Goal: Transaction & Acquisition: Book appointment/travel/reservation

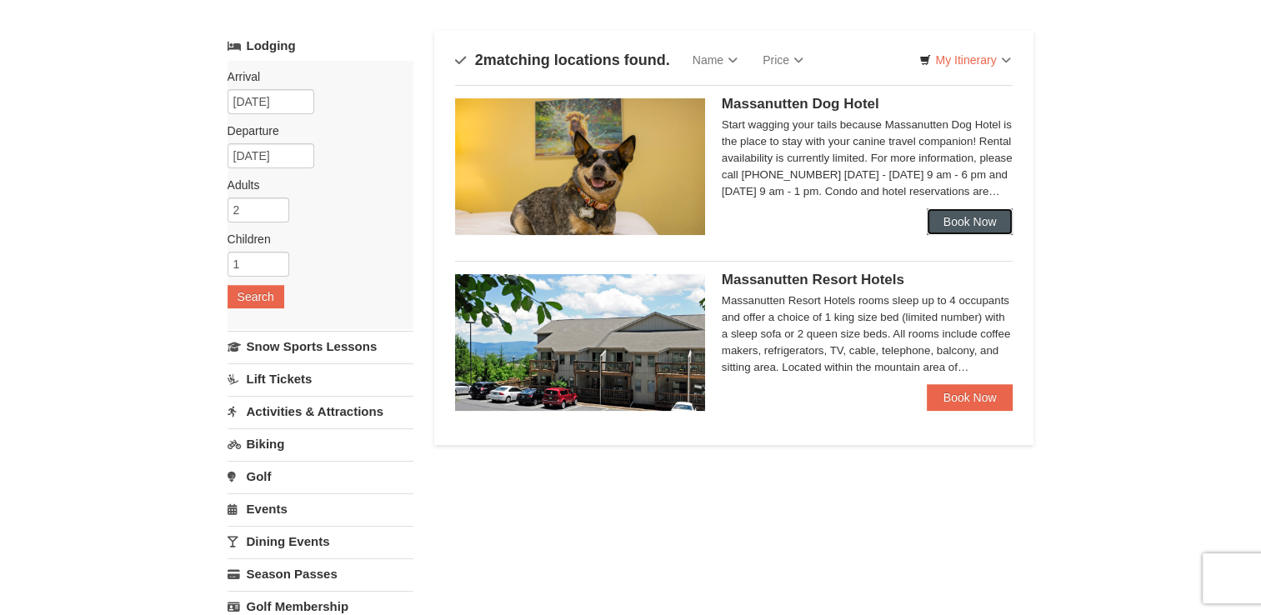
click at [970, 232] on link "Book Now" at bounding box center [970, 221] width 87 height 27
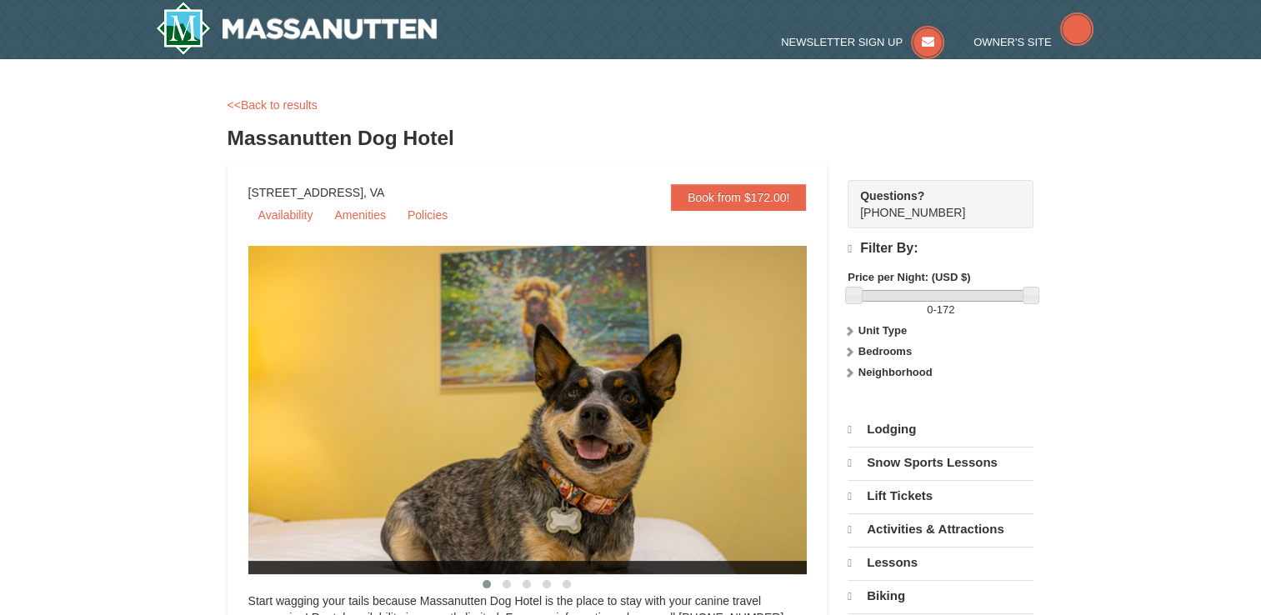
select select "10"
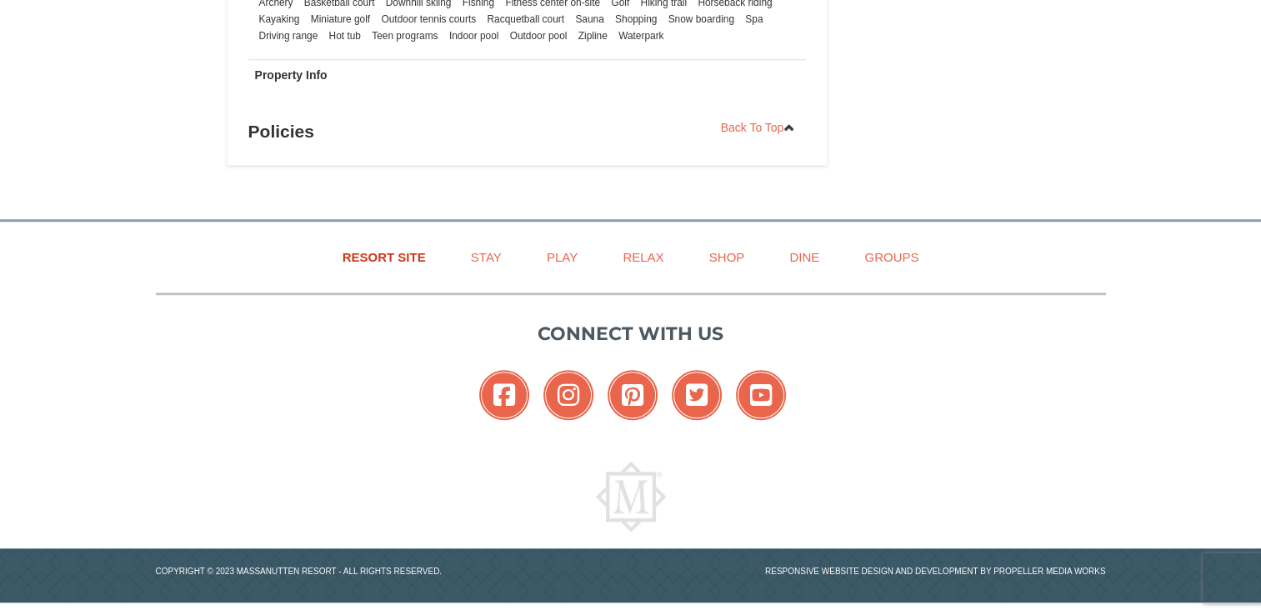
scroll to position [1305, 0]
click at [407, 256] on link "Resort Site" at bounding box center [384, 255] width 125 height 37
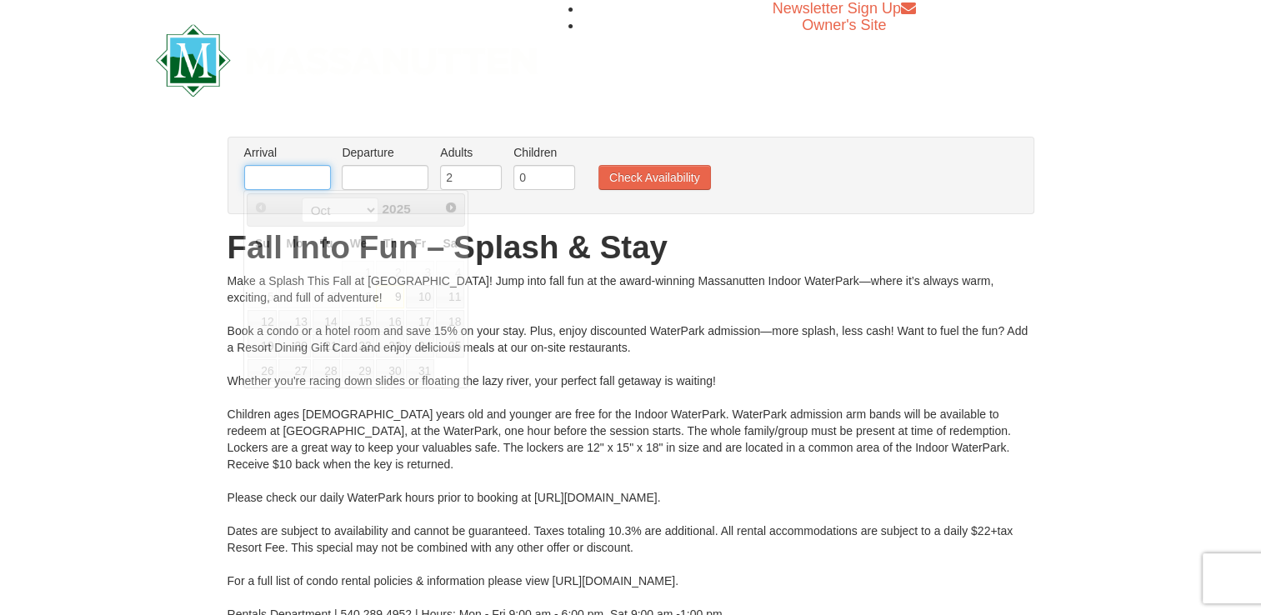
click at [299, 178] on input "text" at bounding box center [287, 177] width 87 height 25
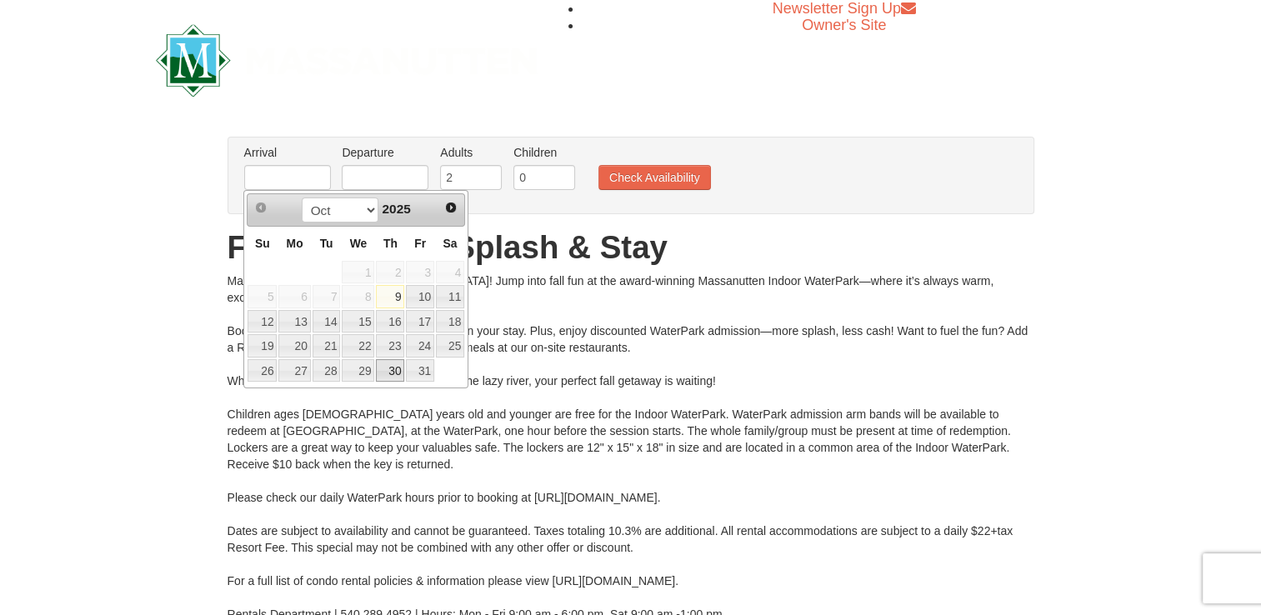
click at [395, 370] on link "30" at bounding box center [390, 370] width 28 height 23
type input "[DATE]"
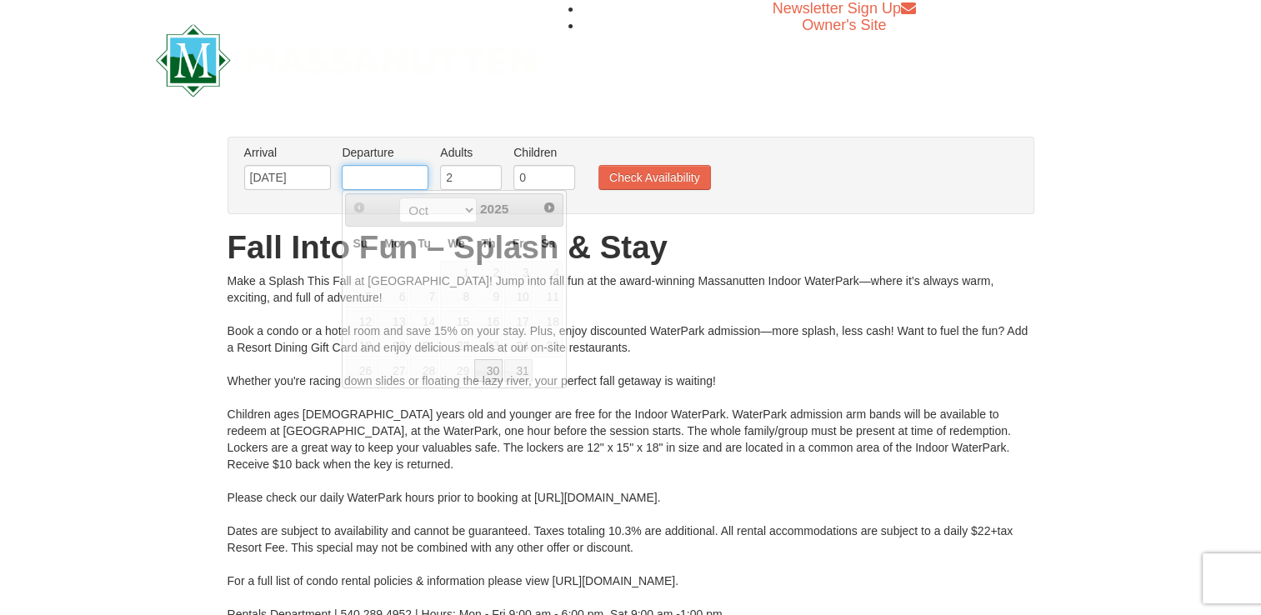
click at [411, 176] on input "text" at bounding box center [385, 177] width 87 height 25
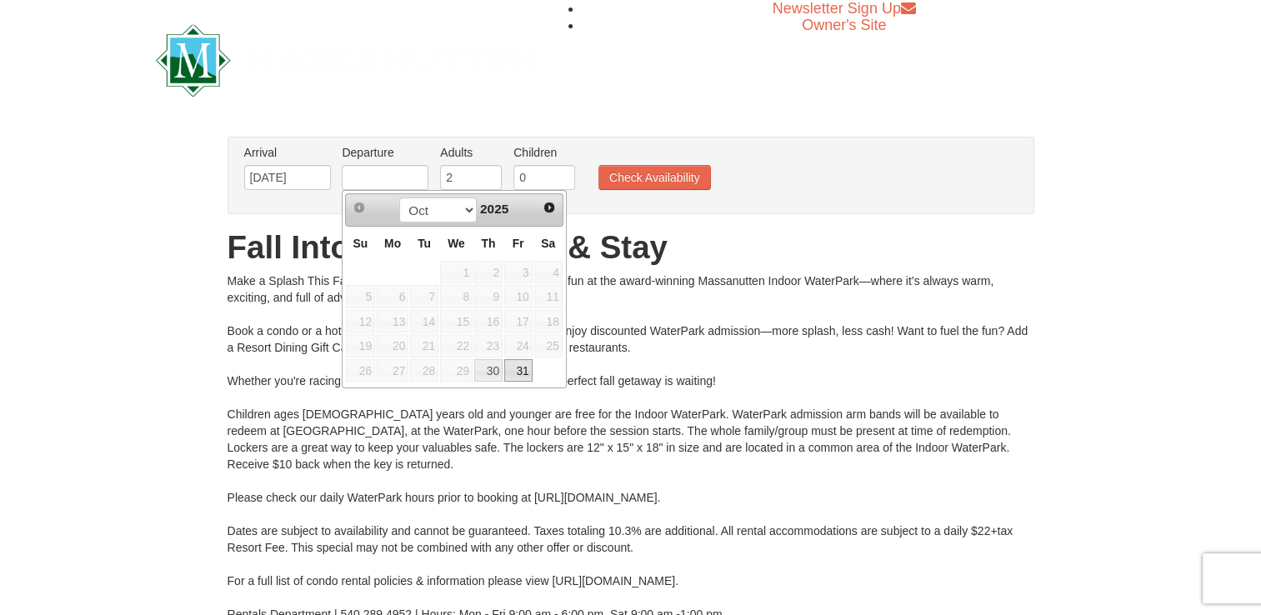
click at [523, 371] on link "31" at bounding box center [518, 370] width 28 height 23
type input "[DATE]"
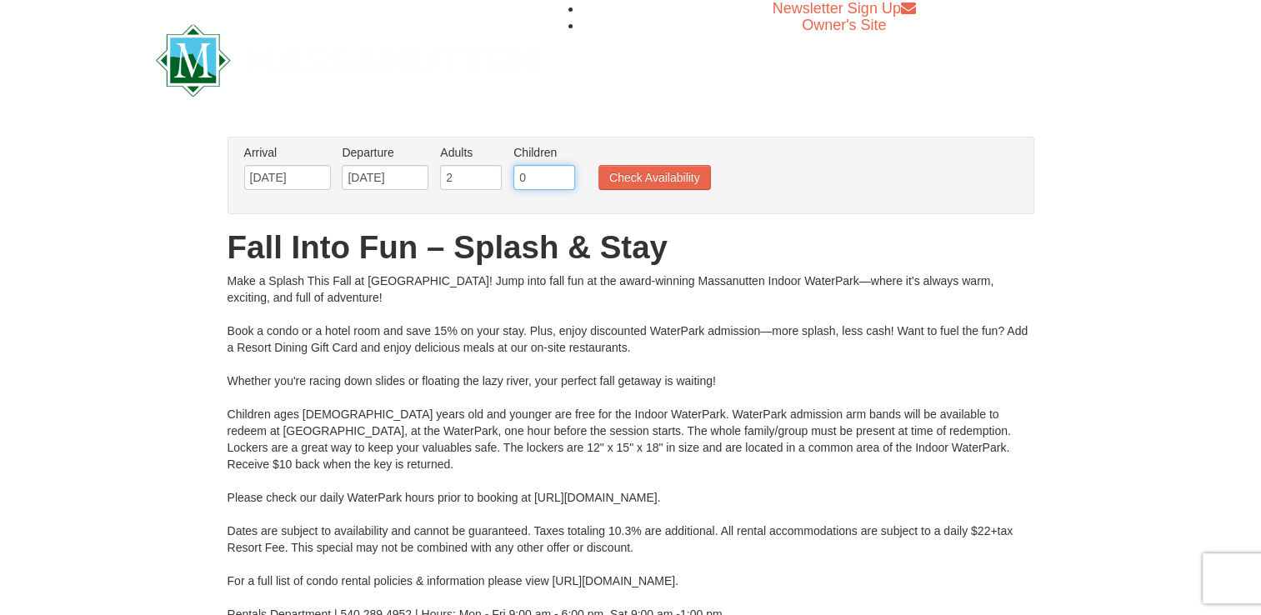
click at [540, 185] on input "0" at bounding box center [544, 177] width 62 height 25
click at [570, 174] on input "0" at bounding box center [544, 177] width 62 height 25
type input "1"
click at [557, 174] on input "1" at bounding box center [544, 177] width 62 height 25
click at [668, 188] on button "Check Availability" at bounding box center [654, 177] width 112 height 25
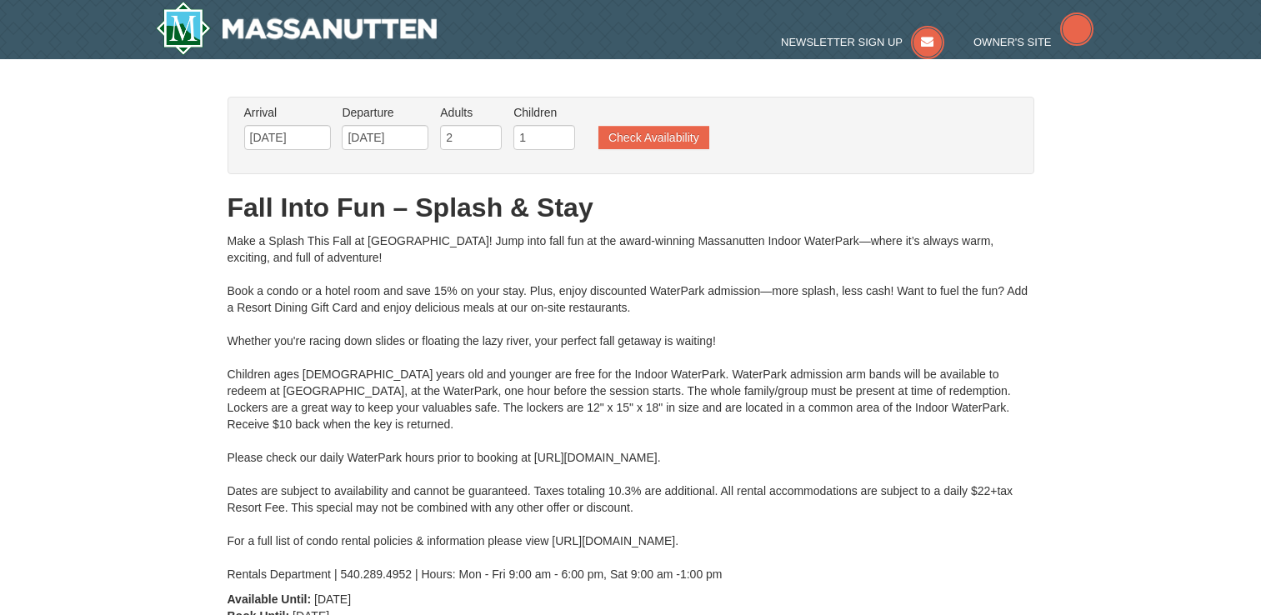
type input "[DATE]"
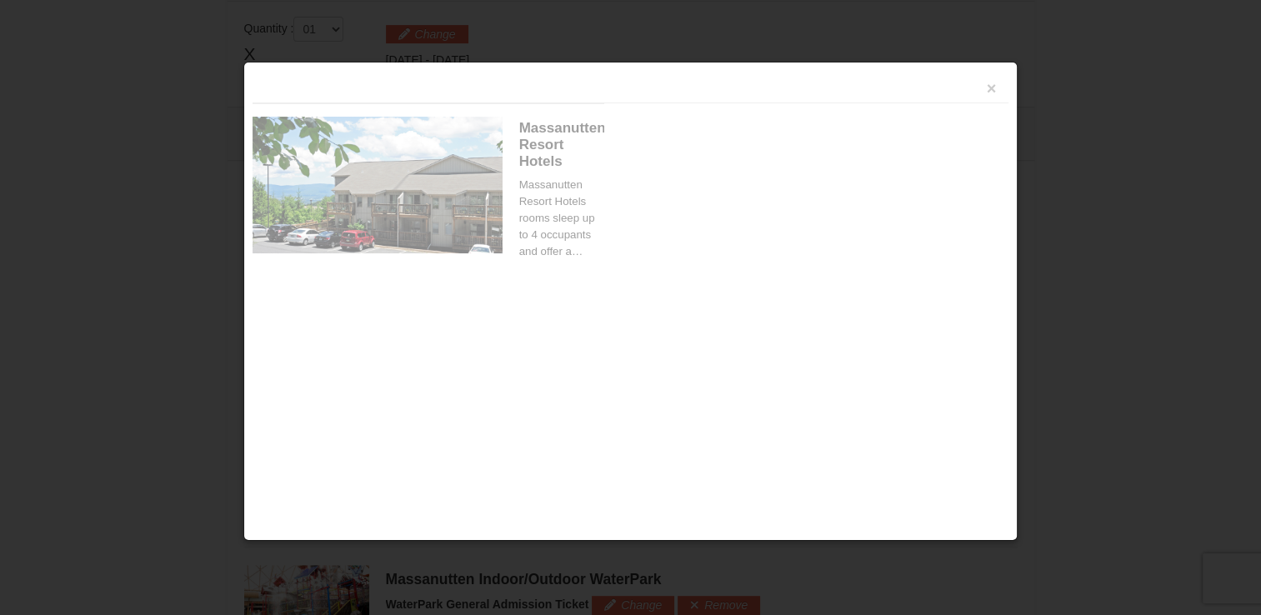
scroll to position [709, 0]
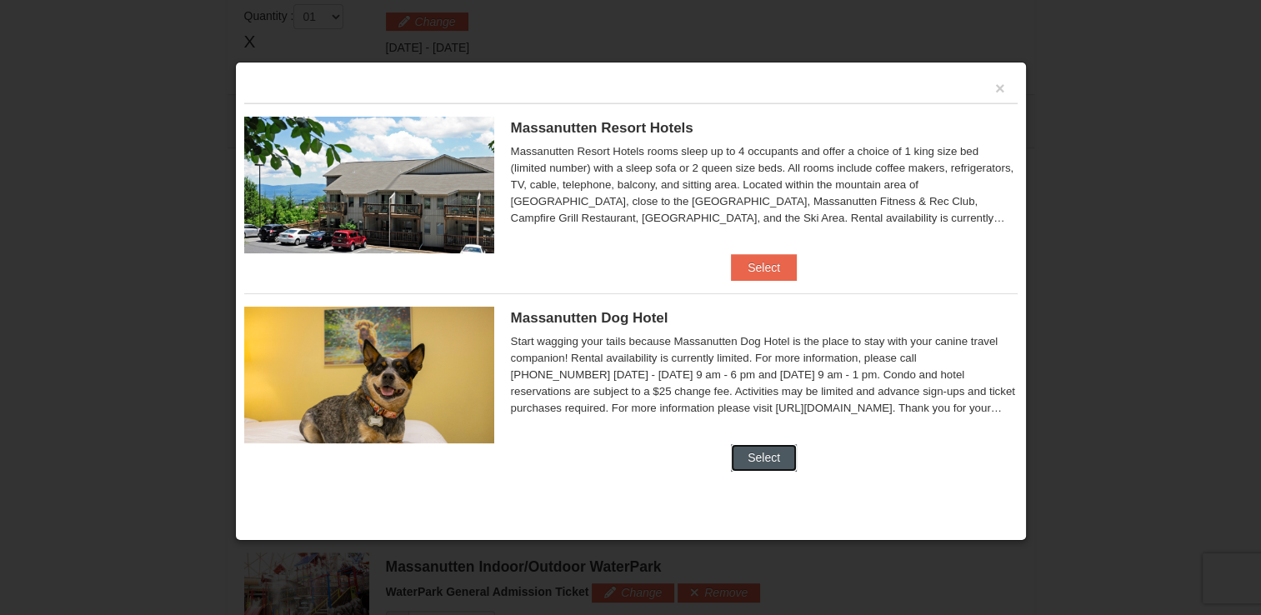
click at [767, 469] on button "Select" at bounding box center [764, 457] width 66 height 27
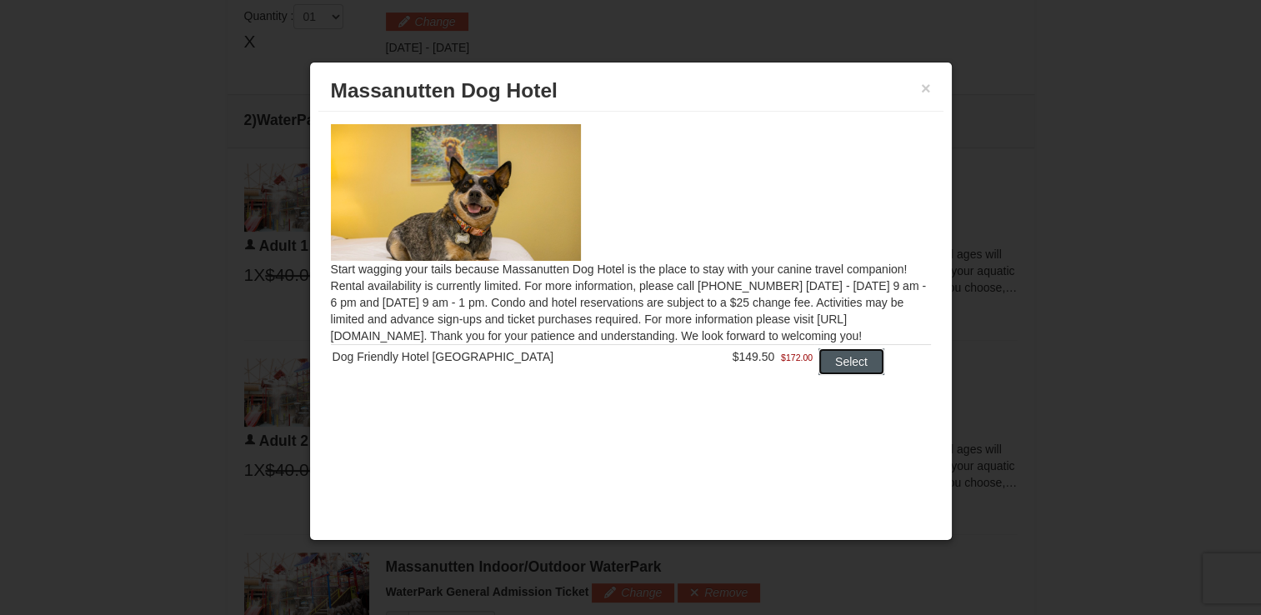
click at [818, 357] on button "Select" at bounding box center [851, 361] width 66 height 27
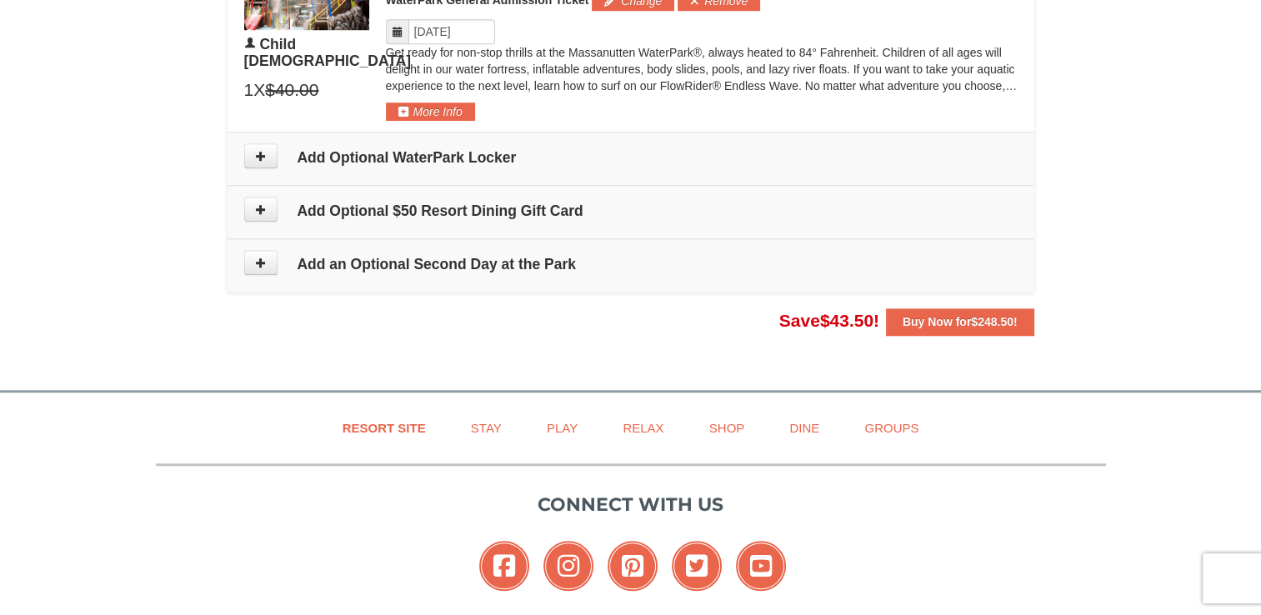
scroll to position [1374, 0]
click at [253, 152] on button at bounding box center [260, 154] width 33 height 25
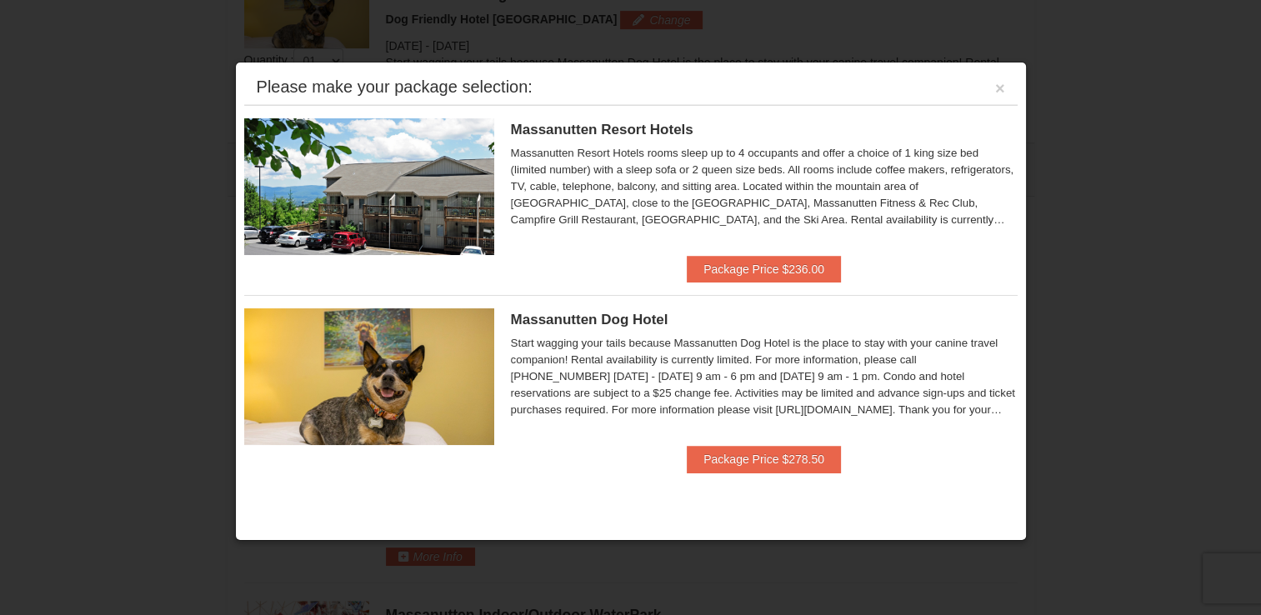
scroll to position [712, 0]
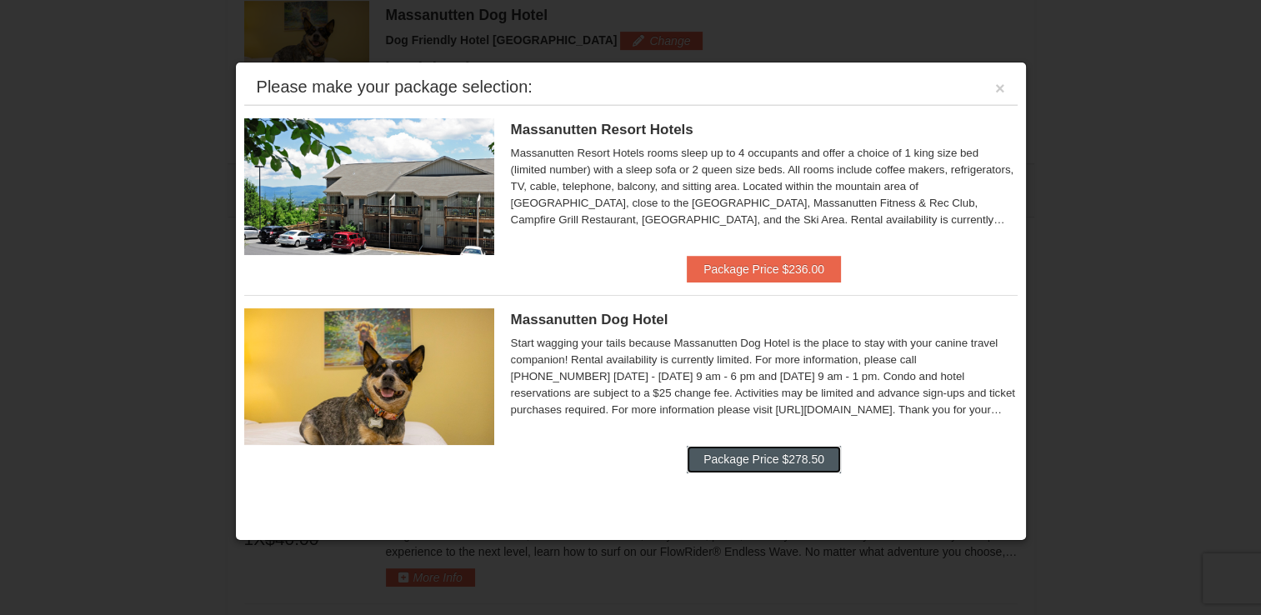
click at [786, 462] on button "Package Price $278.50" at bounding box center [764, 459] width 154 height 27
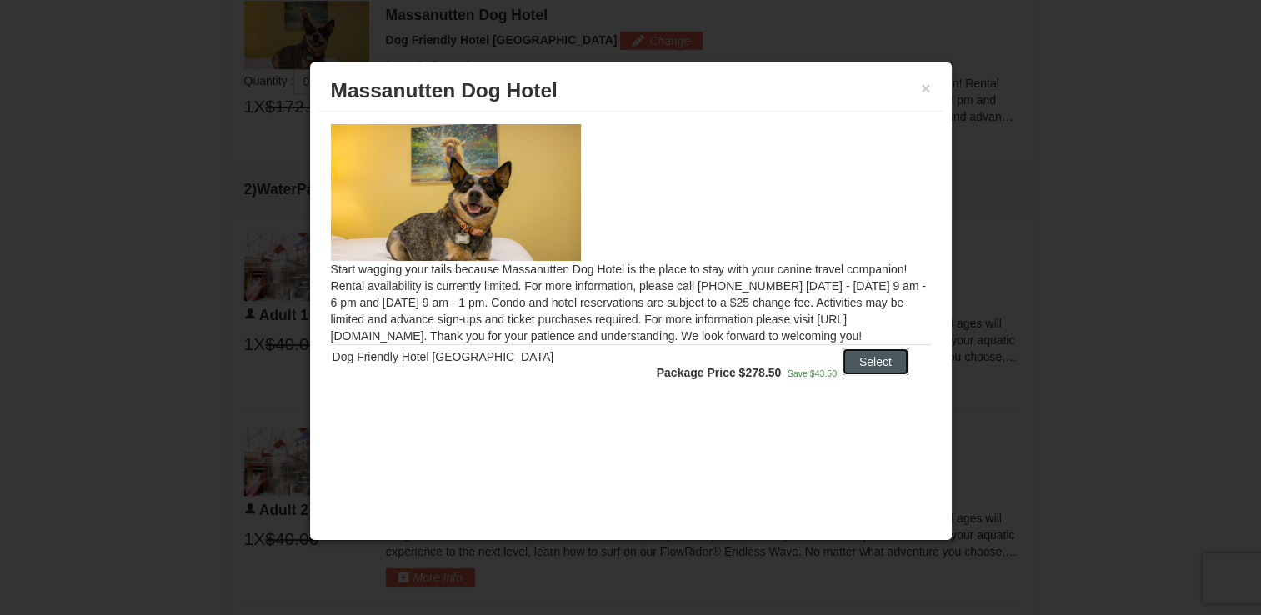
click at [869, 354] on button "Select" at bounding box center [875, 361] width 66 height 27
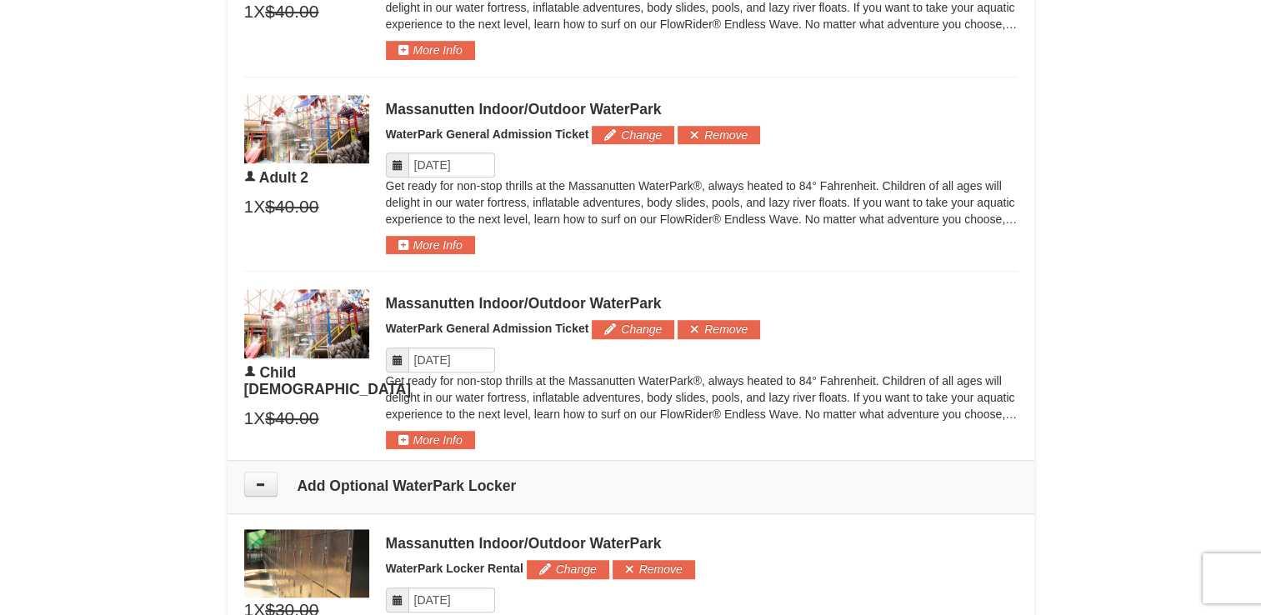
scroll to position [1046, 0]
click at [442, 236] on button "More Info" at bounding box center [430, 244] width 89 height 18
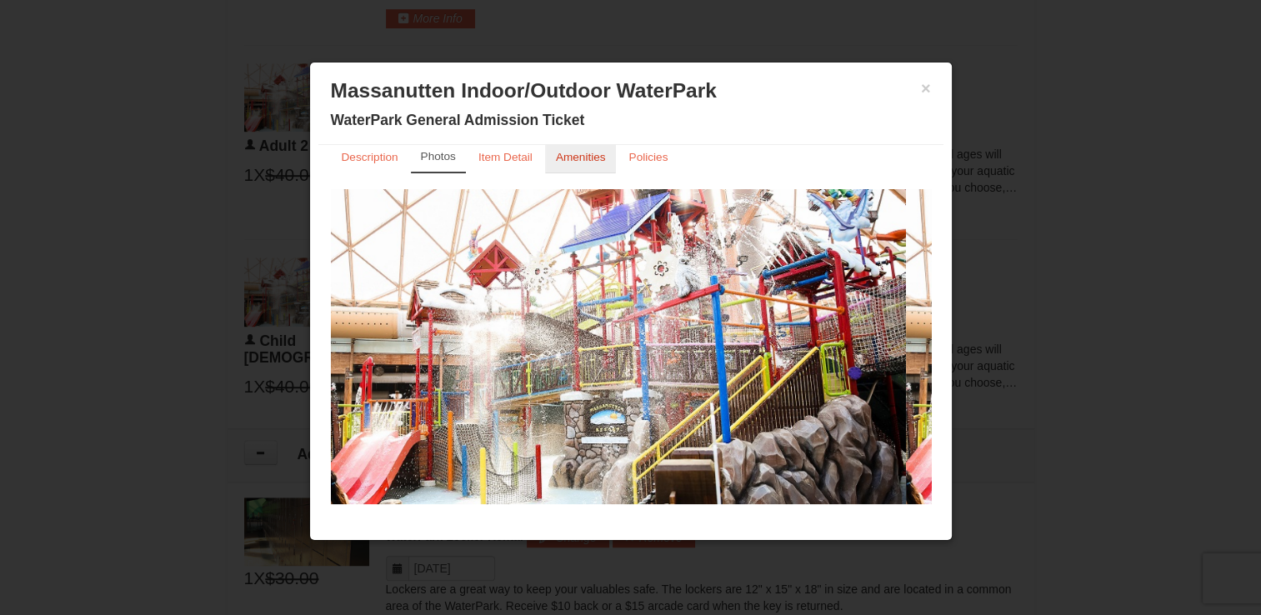
scroll to position [1077, 0]
click at [587, 153] on small "Amenities" at bounding box center [581, 157] width 50 height 12
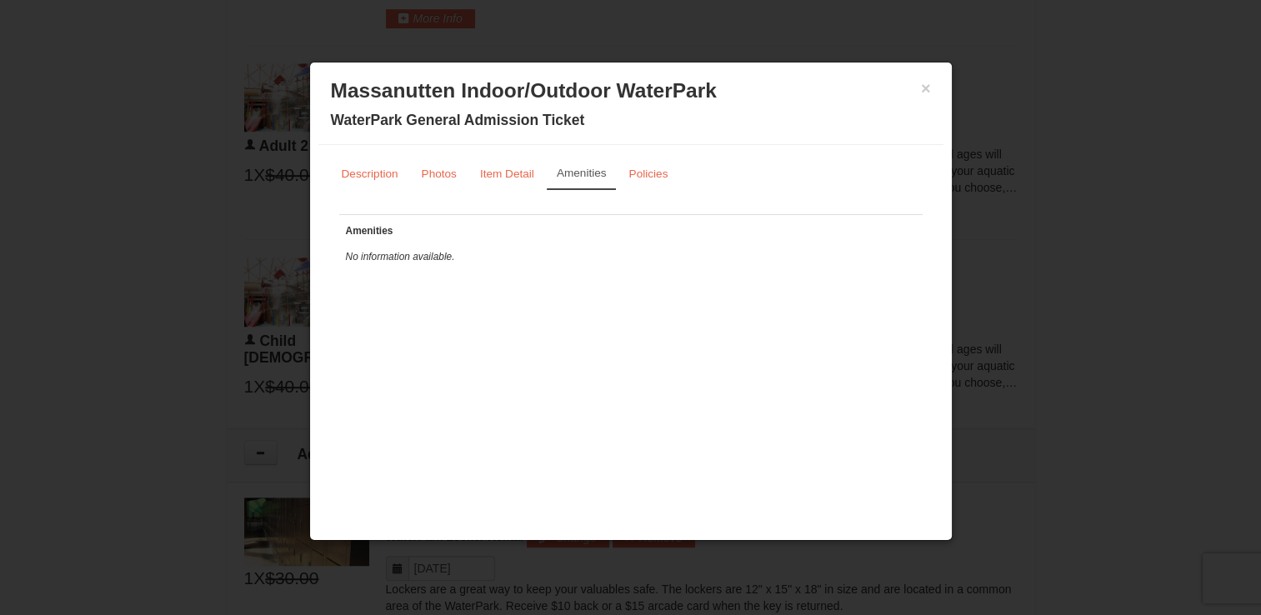
scroll to position [0, 0]
click at [655, 179] on small "Policies" at bounding box center [647, 173] width 39 height 12
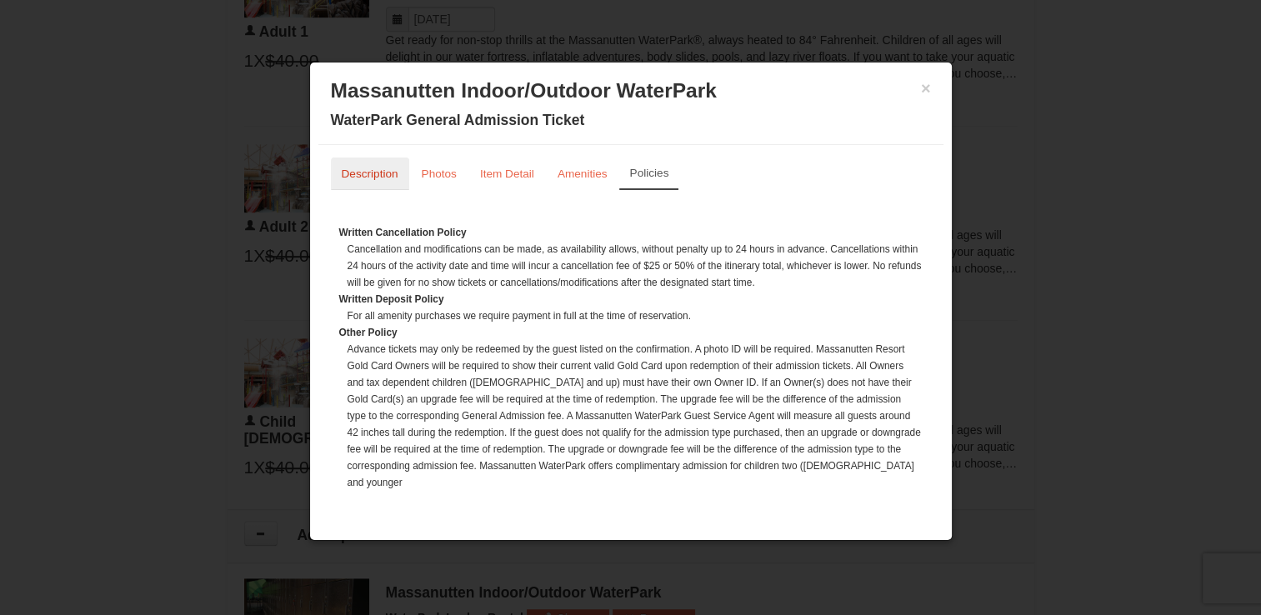
click at [365, 175] on small "Description" at bounding box center [370, 173] width 57 height 12
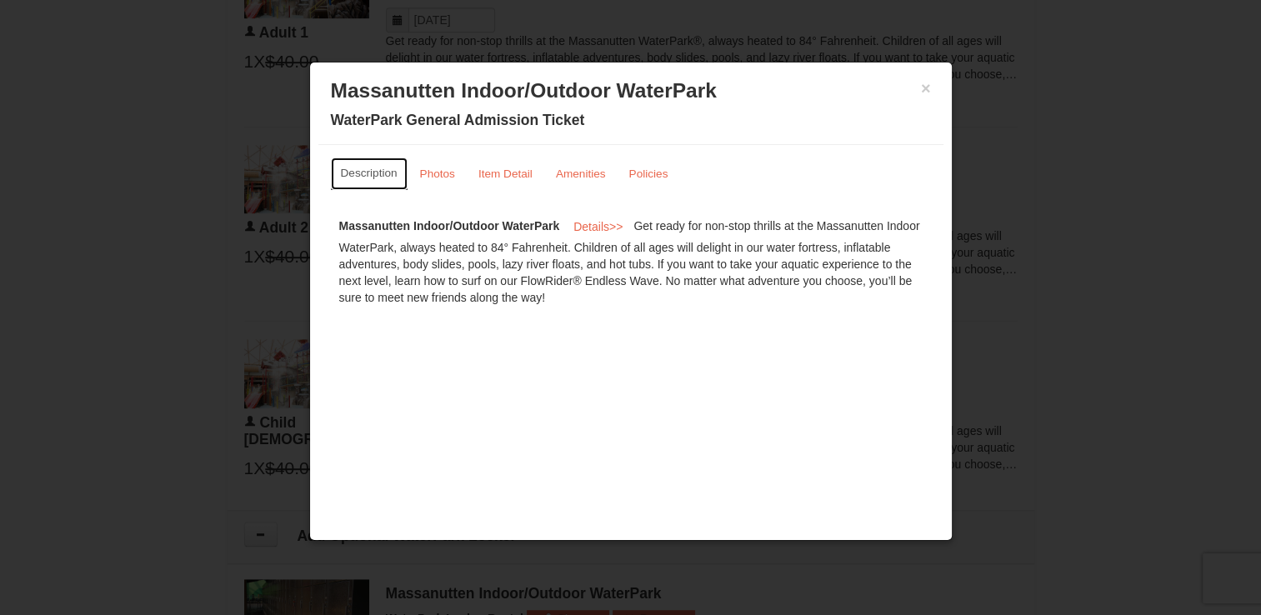
scroll to position [994, 0]
click at [437, 173] on small "Photos" at bounding box center [437, 173] width 35 height 12
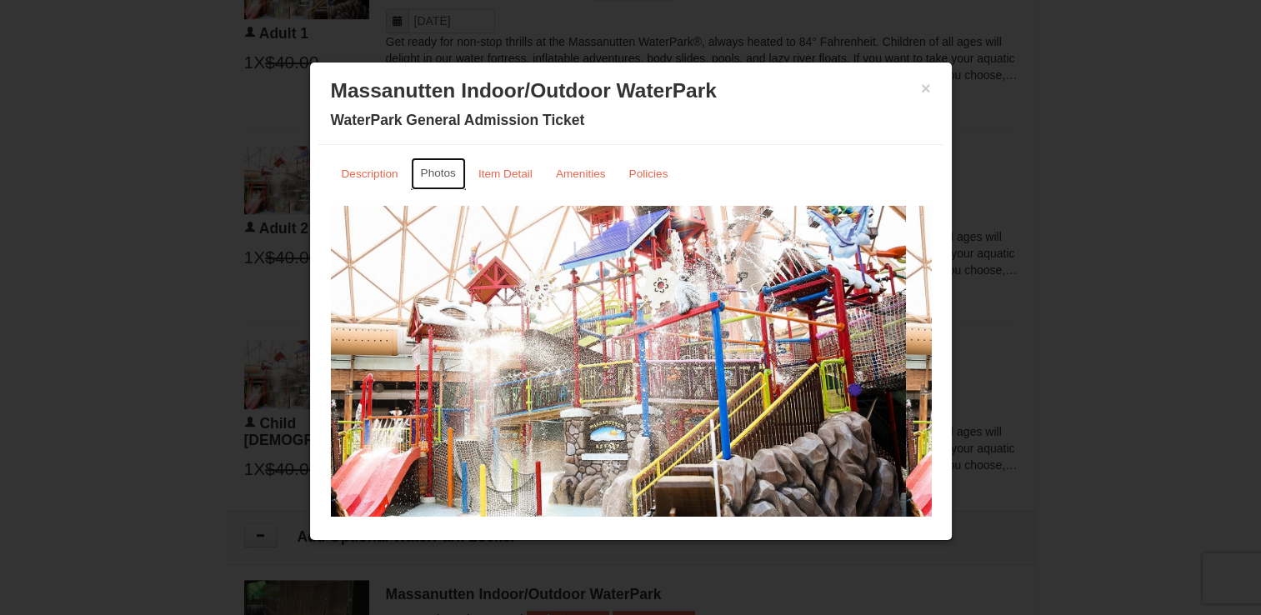
scroll to position [17, 0]
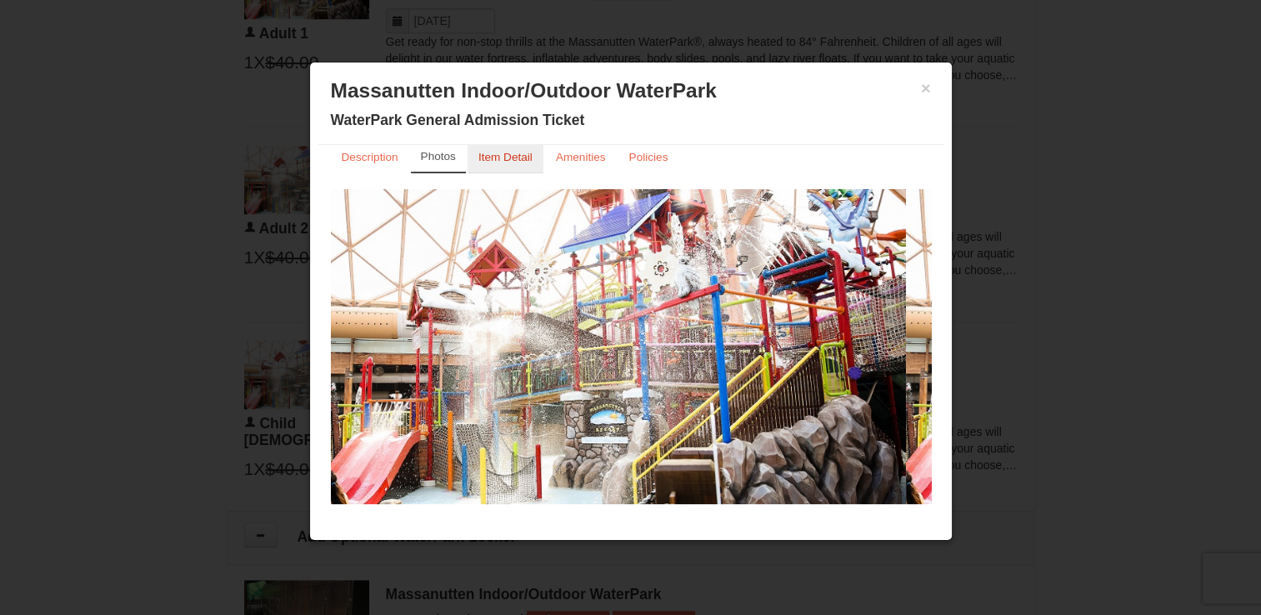
click at [513, 152] on small "Item Detail" at bounding box center [505, 157] width 54 height 12
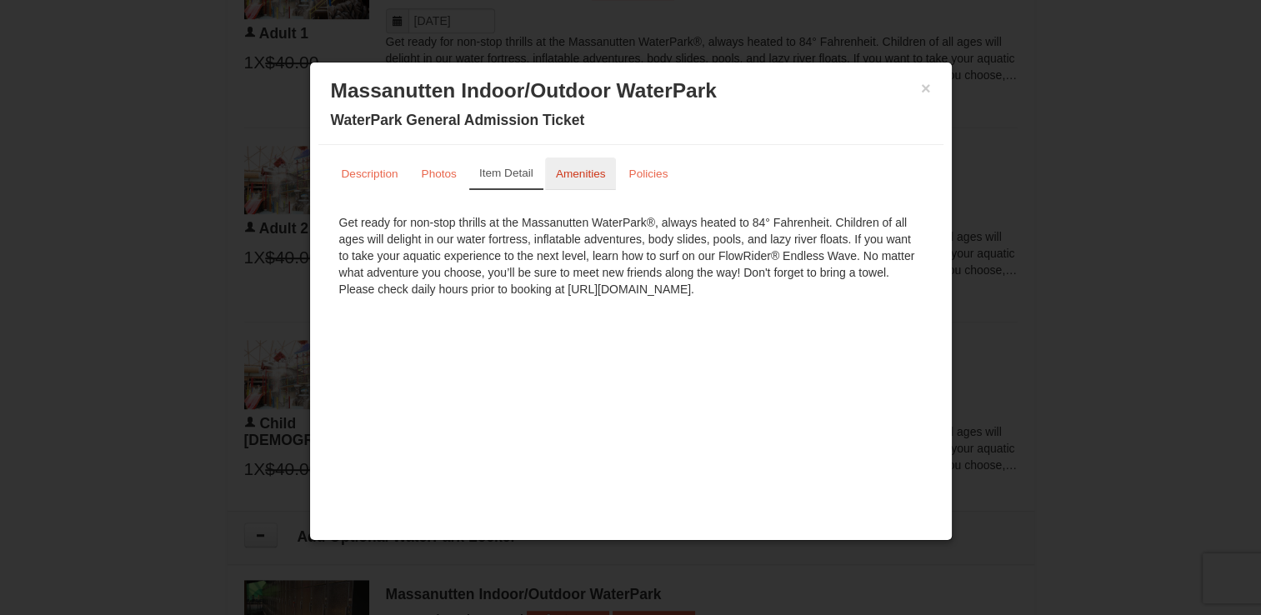
click at [570, 168] on small "Amenities" at bounding box center [581, 173] width 50 height 12
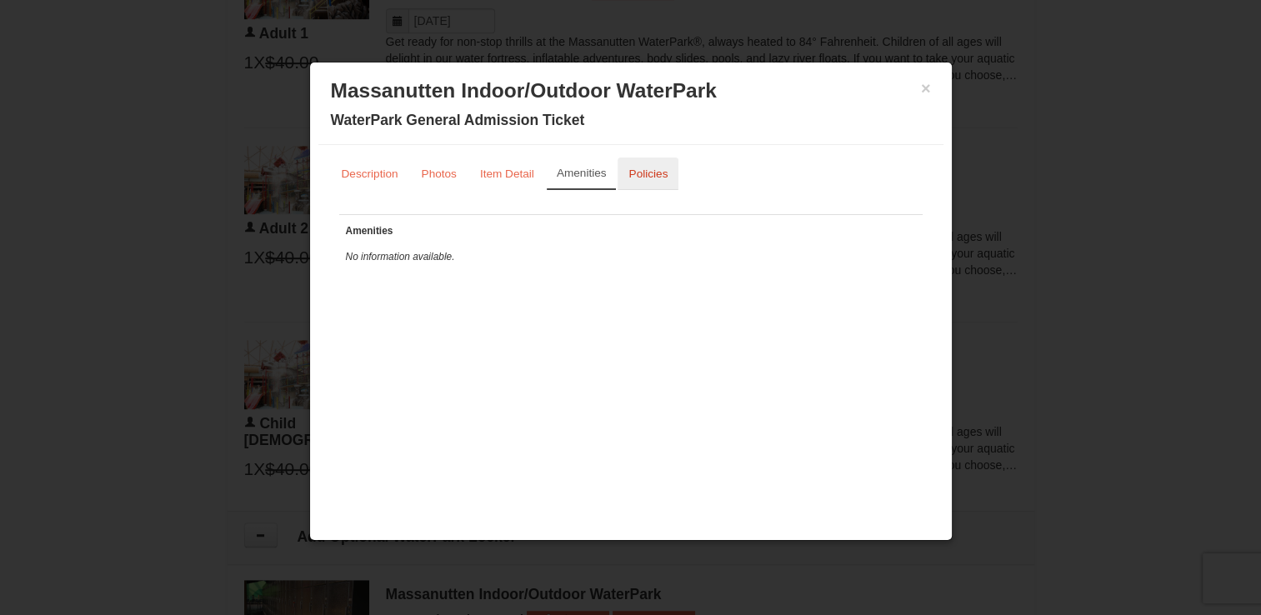
click at [660, 175] on small "Policies" at bounding box center [647, 173] width 39 height 12
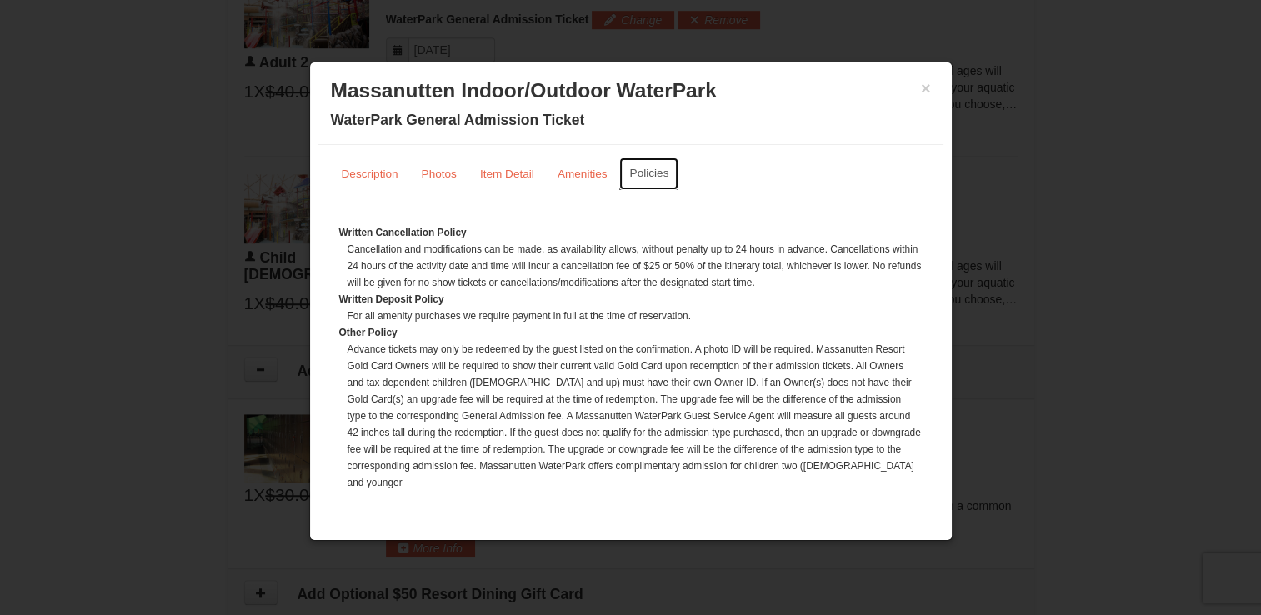
scroll to position [1161, 0]
click at [921, 83] on button "×" at bounding box center [926, 88] width 10 height 17
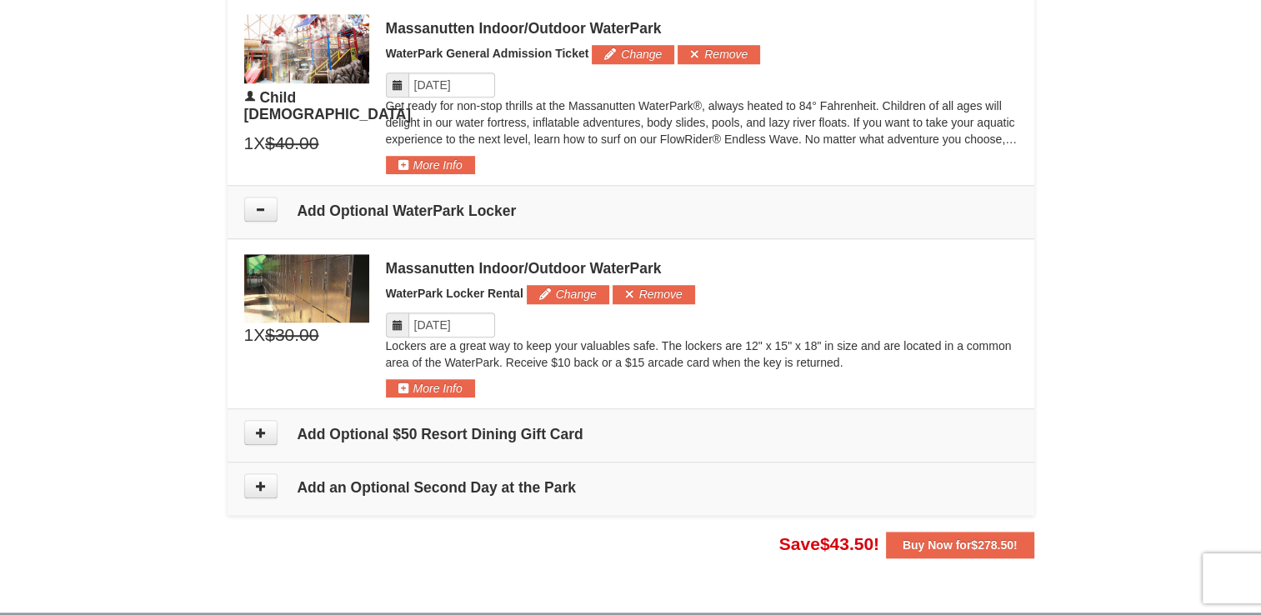
scroll to position [1320, 0]
click at [677, 288] on button "Remove" at bounding box center [653, 294] width 82 height 18
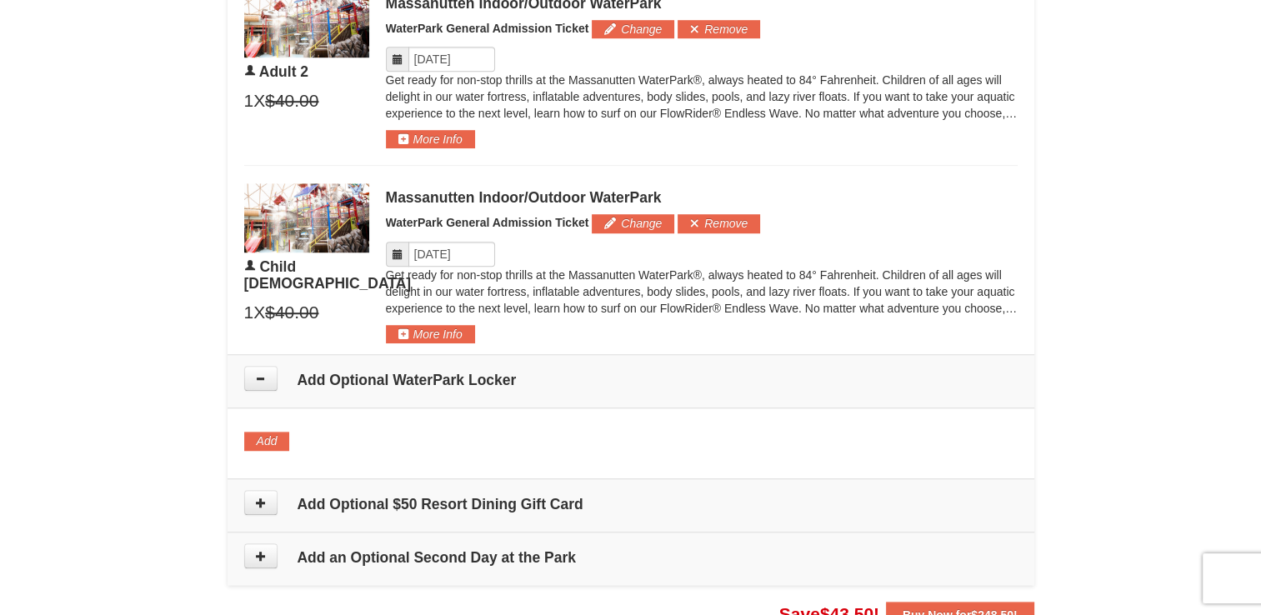
scroll to position [1152, 0]
click at [277, 442] on button "Add" at bounding box center [267, 440] width 46 height 18
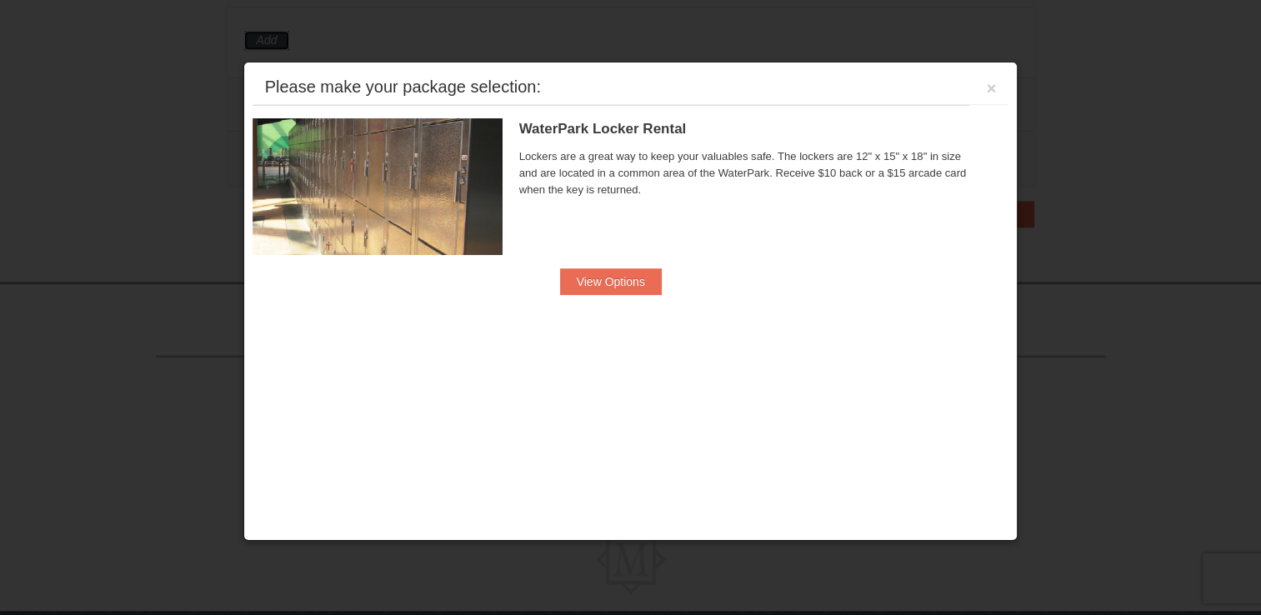
scroll to position [1571, 0]
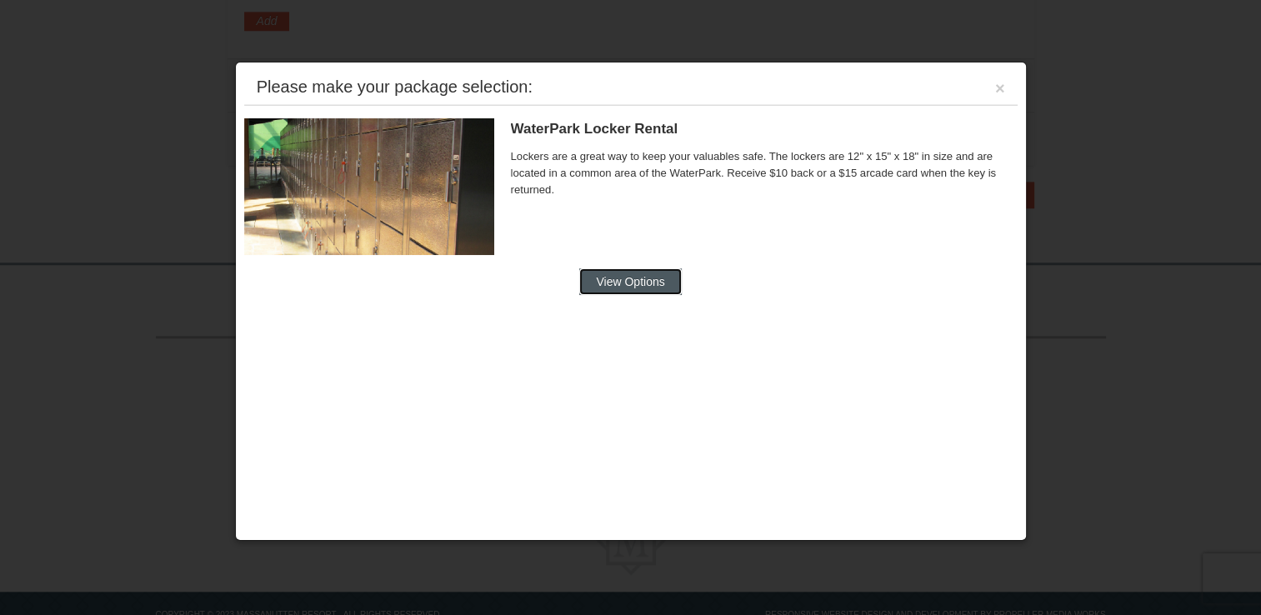
click at [649, 286] on button "View Options" at bounding box center [630, 281] width 102 height 27
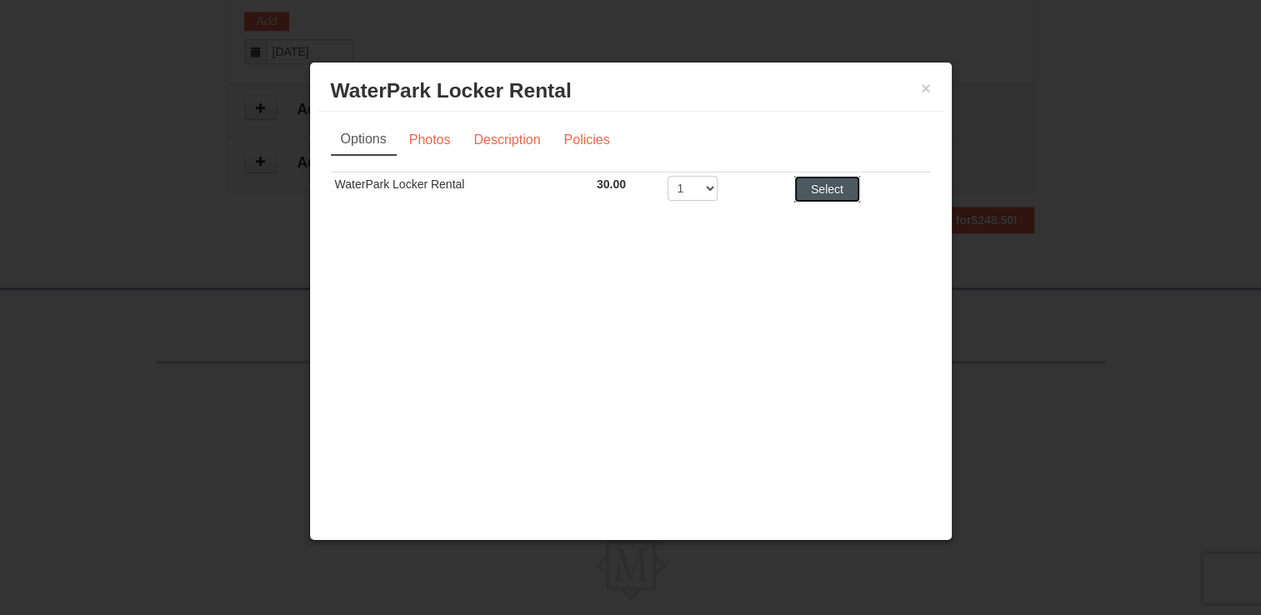
click at [811, 185] on button "Select" at bounding box center [827, 189] width 66 height 27
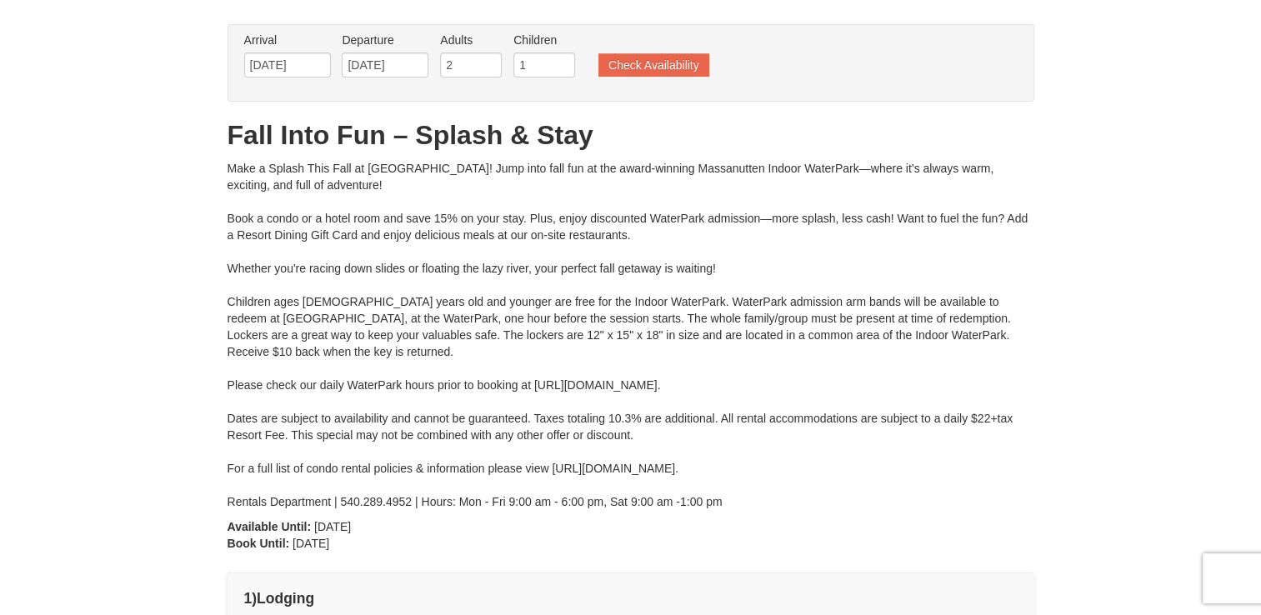
scroll to position [0, 0]
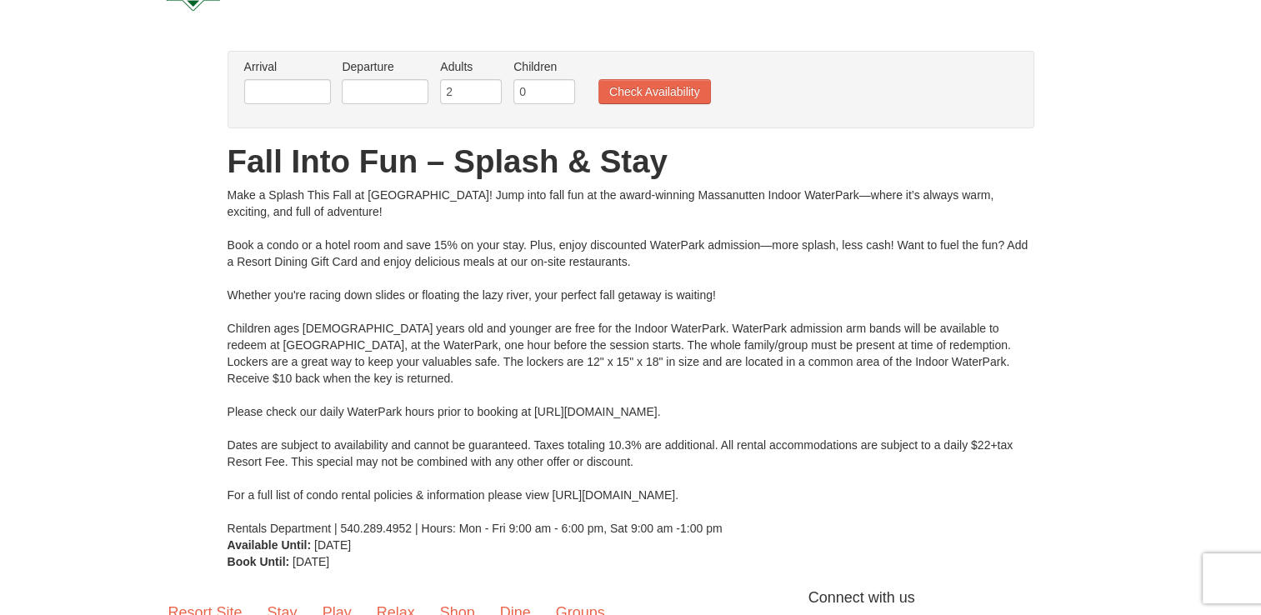
scroll to position [85, 0]
drag, startPoint x: 303, startPoint y: 110, endPoint x: 309, endPoint y: 98, distance: 13.0
click at [303, 111] on li "Arrival Please format dates MM/DD/YYYY Please format dates MM/DD/YYYY" at bounding box center [287, 86] width 95 height 54
click at [309, 97] on input "text" at bounding box center [287, 92] width 87 height 25
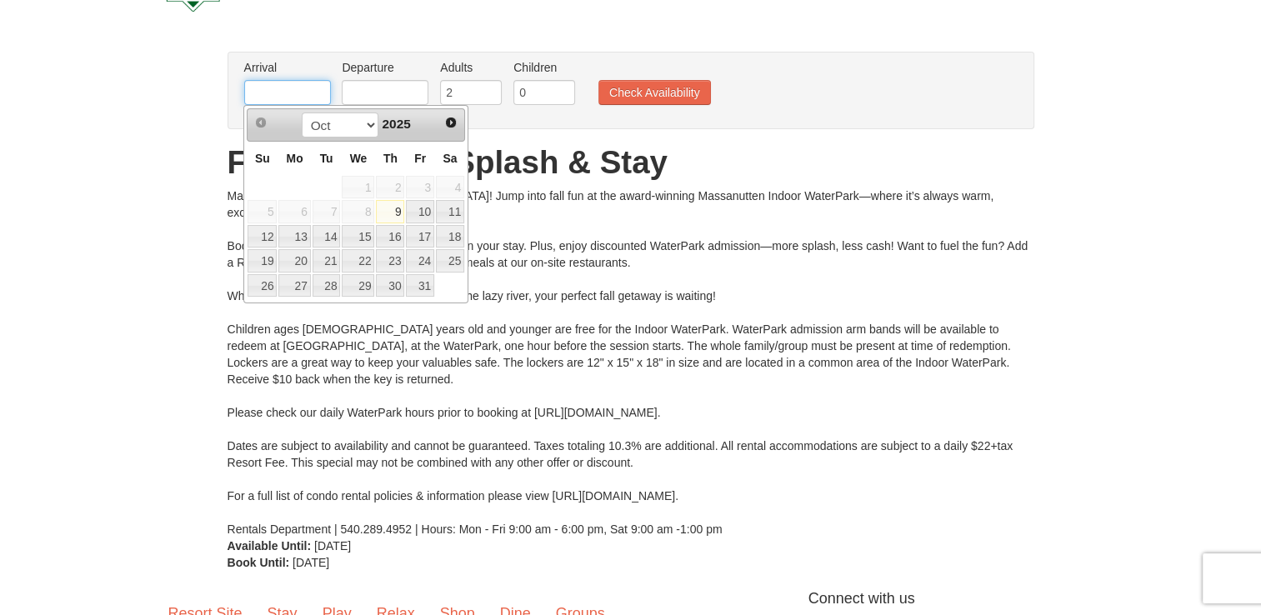
click at [311, 94] on input "text" at bounding box center [287, 92] width 87 height 25
click at [217, 132] on div "× From: To: Adults: 2 Children: 0 Change Arrival Please format dates MM/DD/YYYY…" at bounding box center [631, 311] width 840 height 519
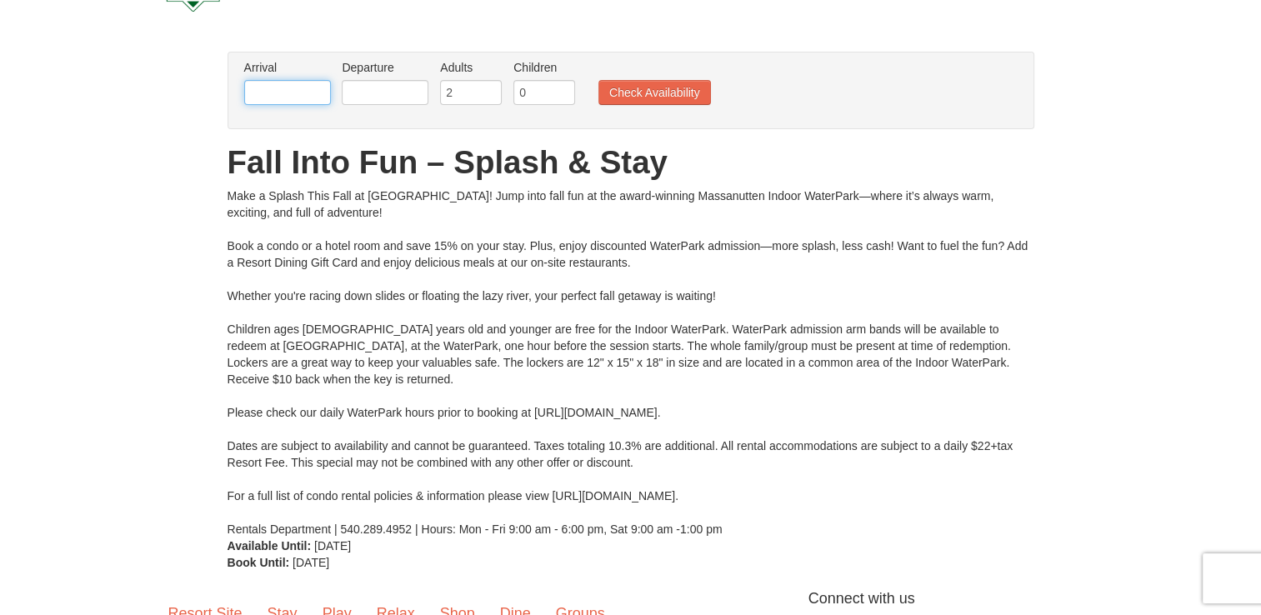
click at [286, 93] on input "text" at bounding box center [287, 92] width 87 height 25
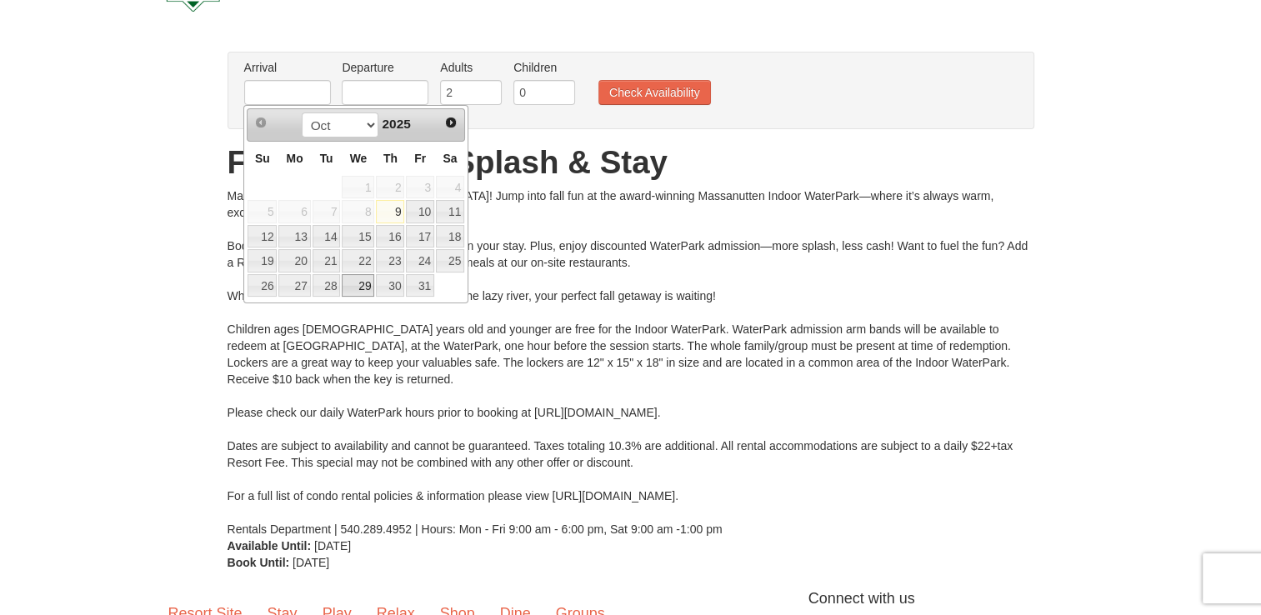
click at [358, 283] on link "29" at bounding box center [358, 285] width 32 height 23
type input "10/29/2025"
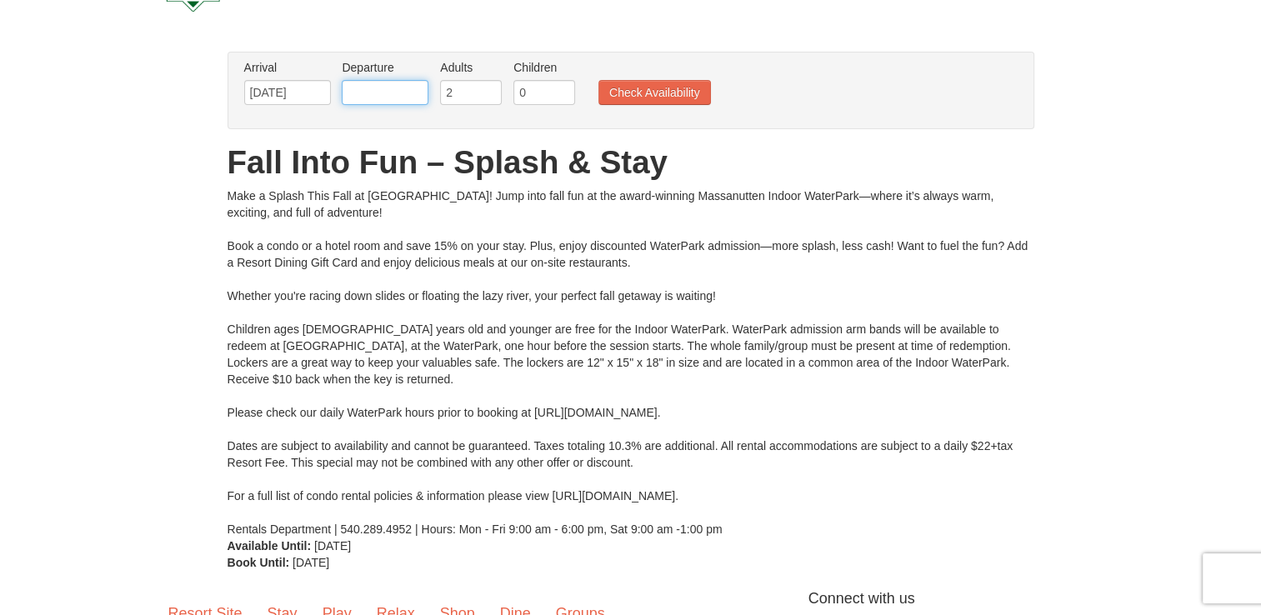
click at [399, 97] on input "text" at bounding box center [385, 92] width 87 height 25
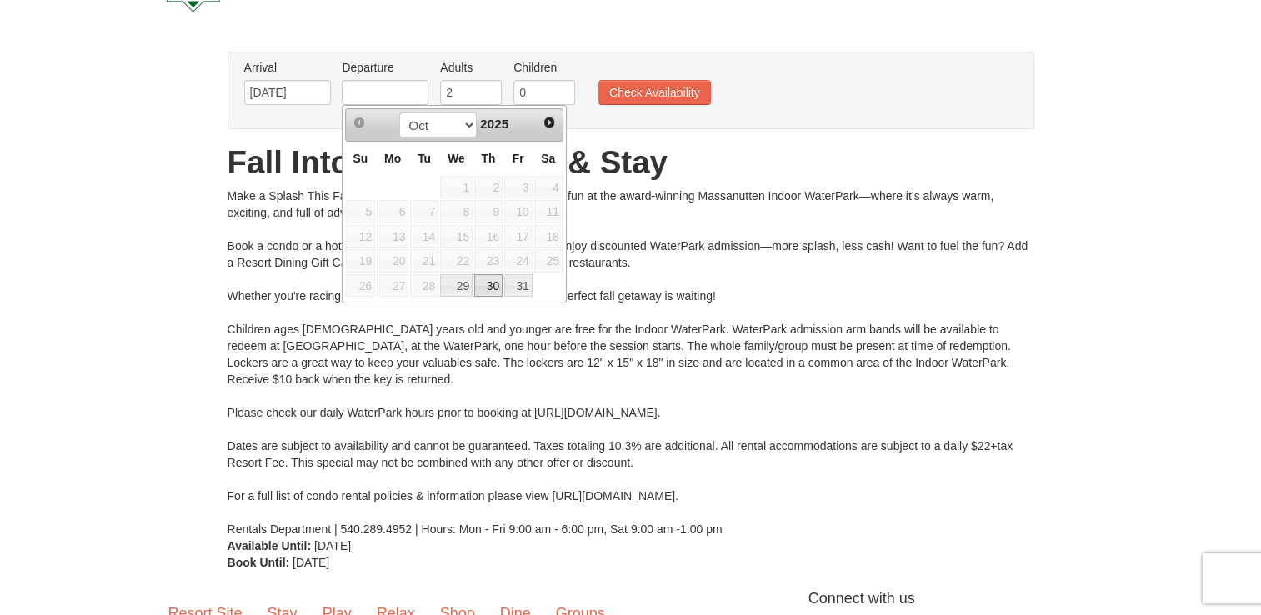
click at [488, 285] on link "30" at bounding box center [488, 285] width 28 height 23
type input "[DATE]"
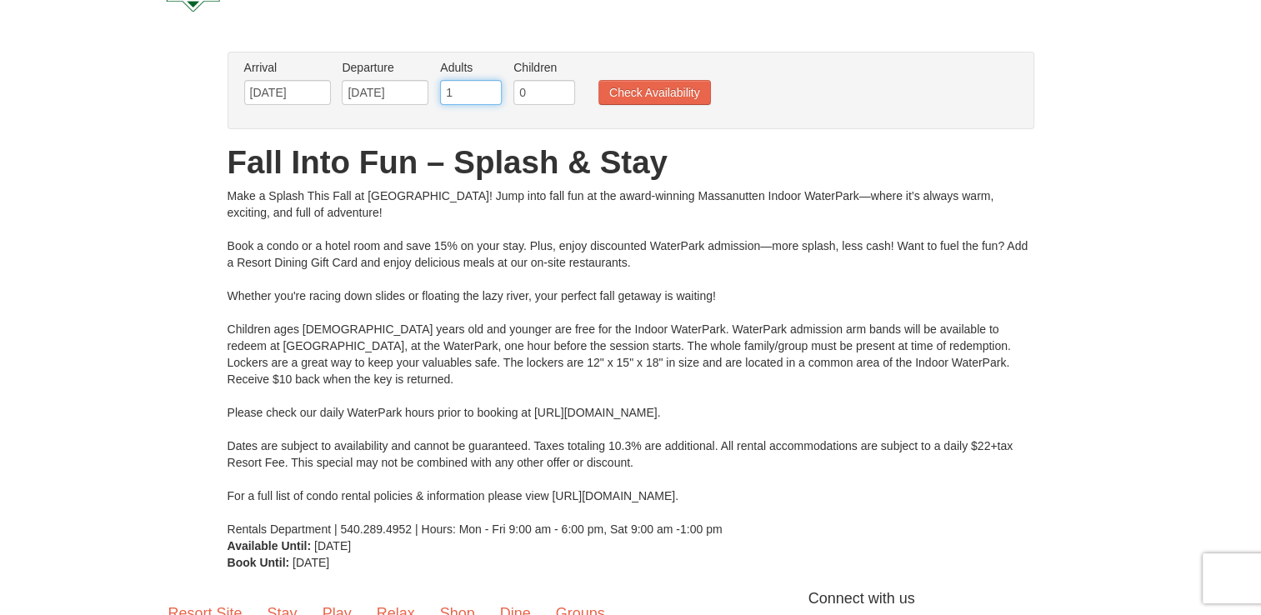
click at [482, 92] on input "1" at bounding box center [471, 92] width 62 height 25
type input "2"
click at [487, 88] on input "2" at bounding box center [471, 92] width 62 height 25
click at [520, 97] on input "0" at bounding box center [544, 92] width 62 height 25
click at [568, 86] on input "0" at bounding box center [544, 92] width 62 height 25
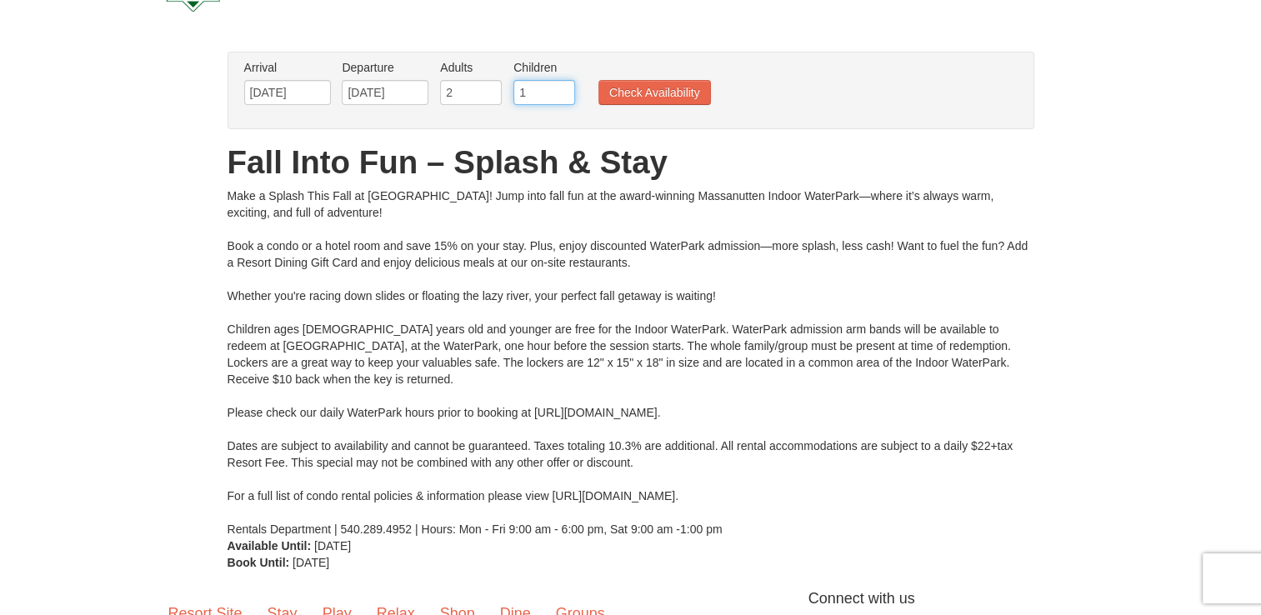
type input "1"
click at [565, 87] on input "1" at bounding box center [544, 92] width 62 height 25
click at [633, 92] on button "Check Availability" at bounding box center [654, 92] width 112 height 25
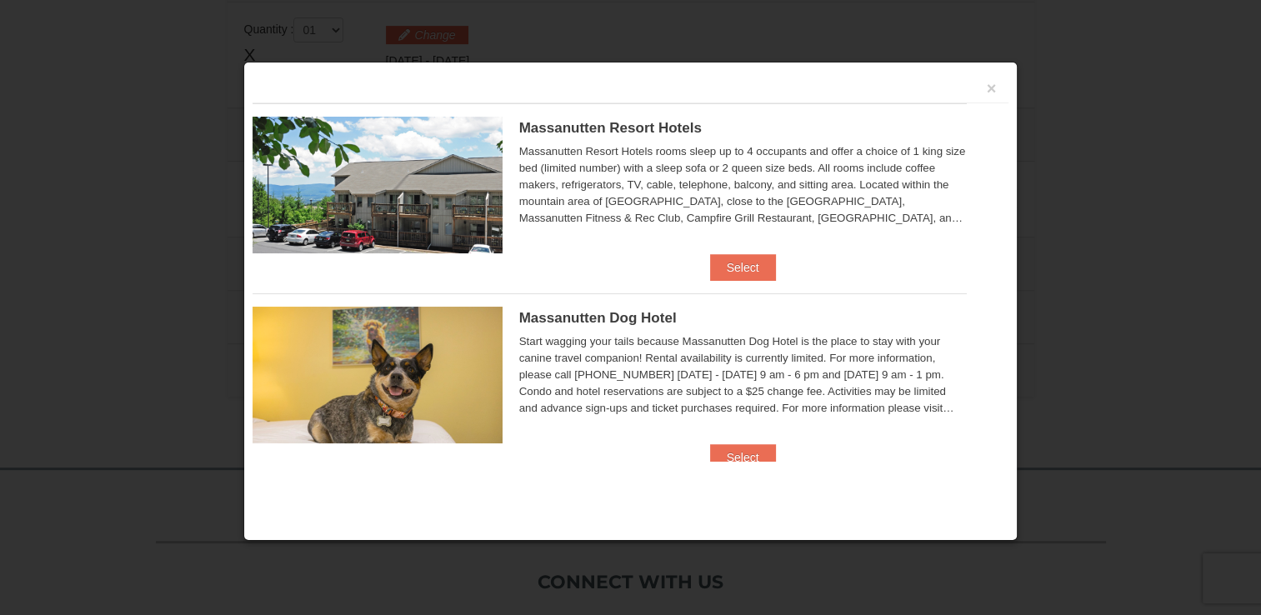
scroll to position [709, 0]
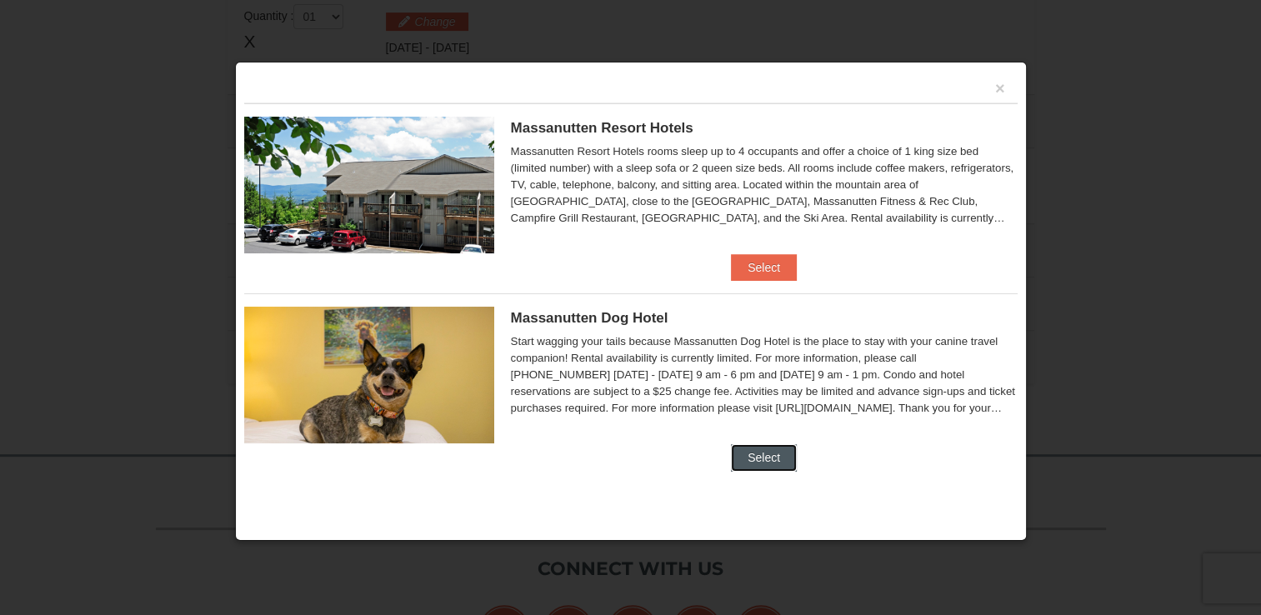
click at [772, 445] on button "Select" at bounding box center [764, 457] width 66 height 27
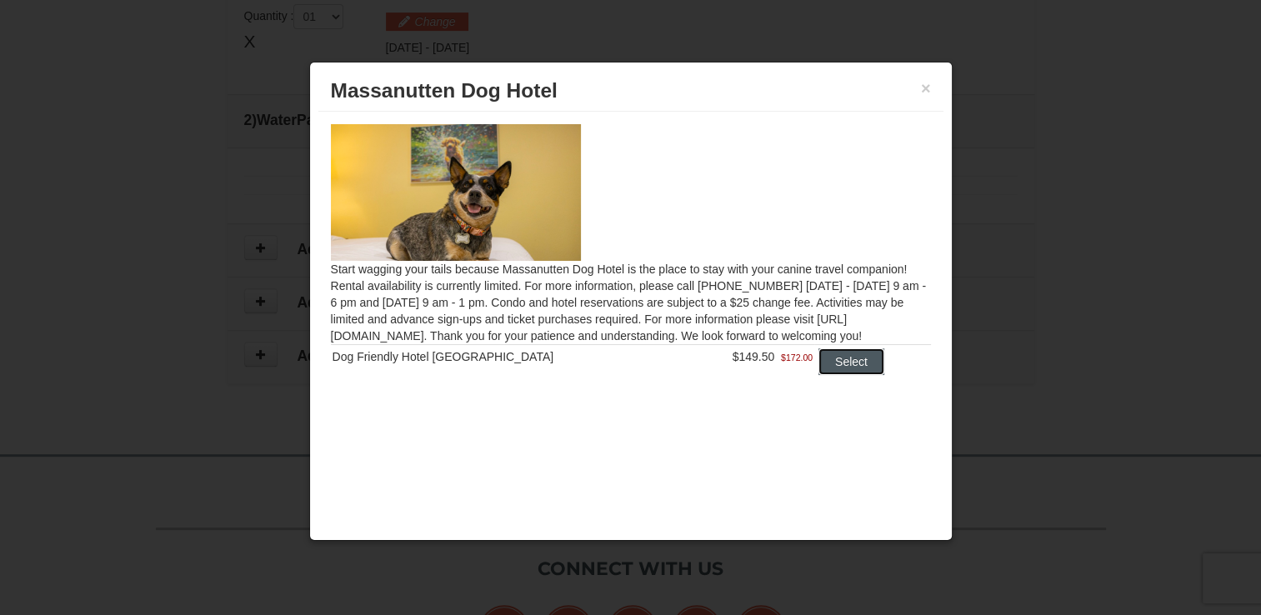
click at [850, 359] on button "Select" at bounding box center [851, 361] width 66 height 27
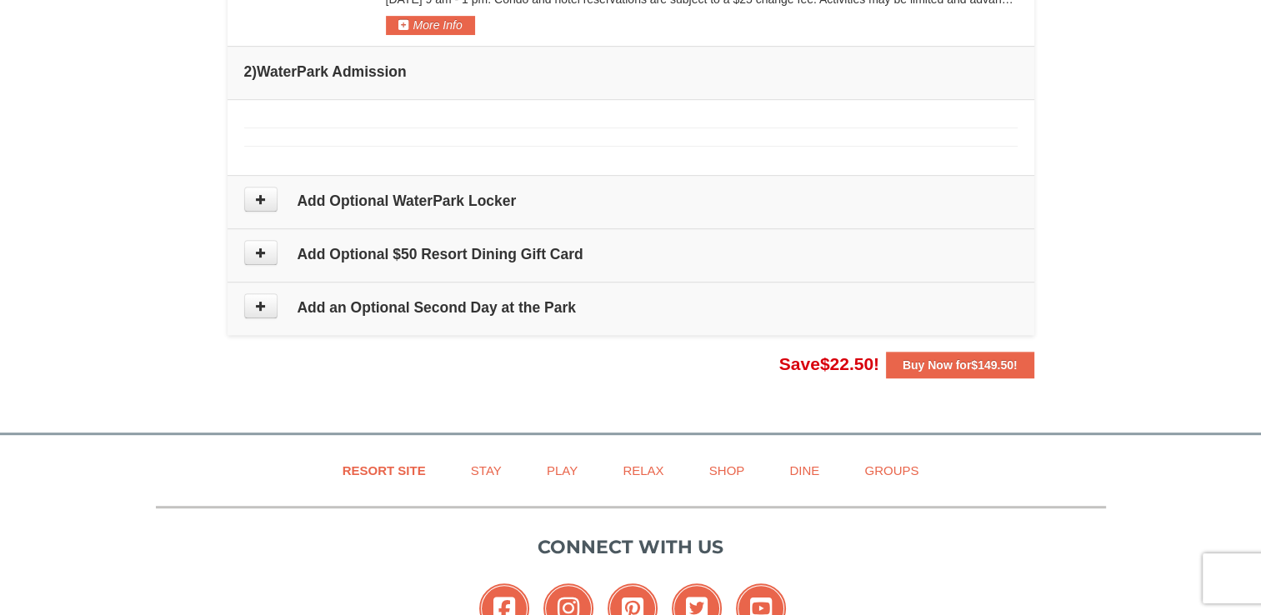
scroll to position [831, 0]
click at [249, 195] on button at bounding box center [260, 198] width 33 height 25
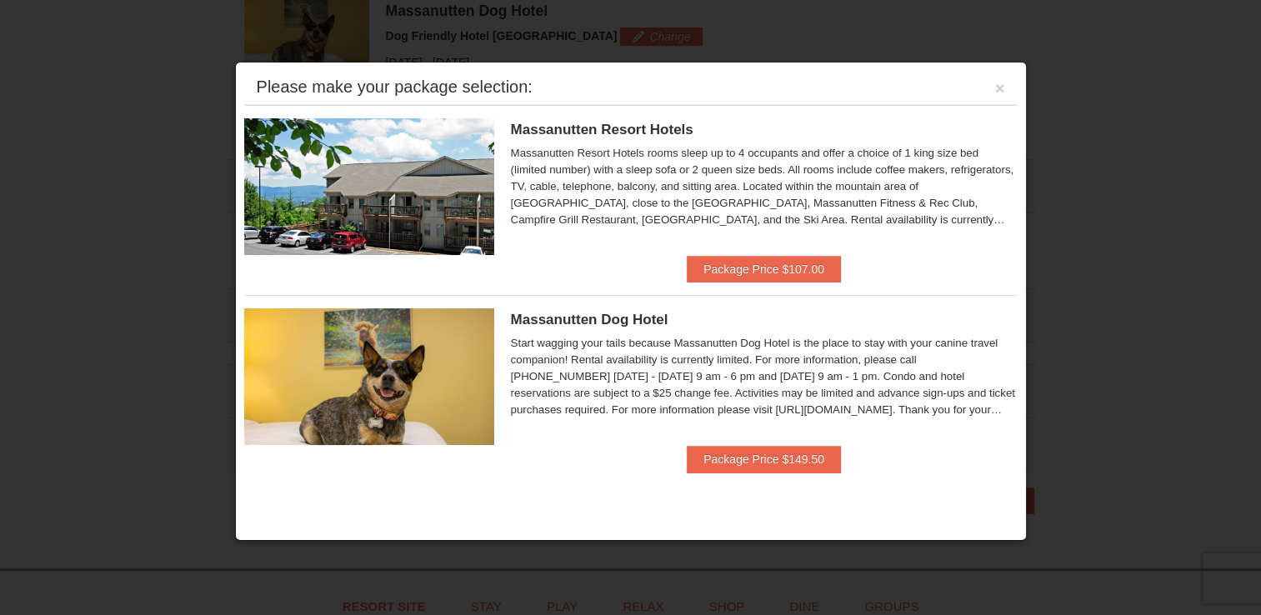
scroll to position [712, 0]
click at [800, 452] on button "Package Price $149.50" at bounding box center [764, 459] width 154 height 27
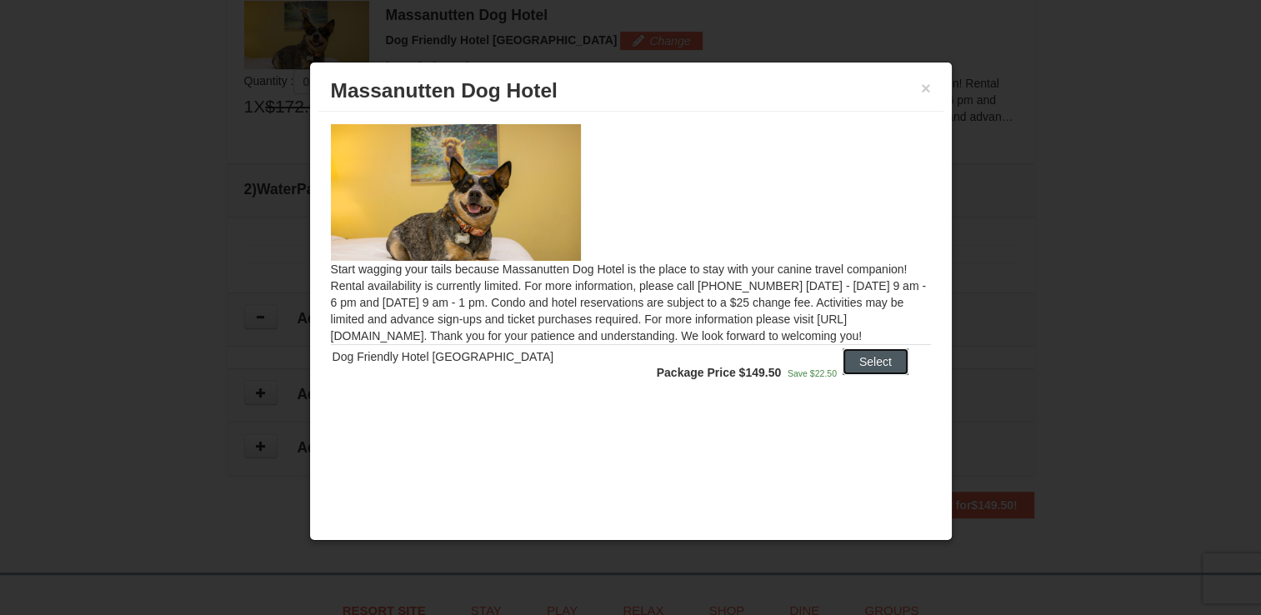
click at [873, 362] on button "Select" at bounding box center [875, 361] width 66 height 27
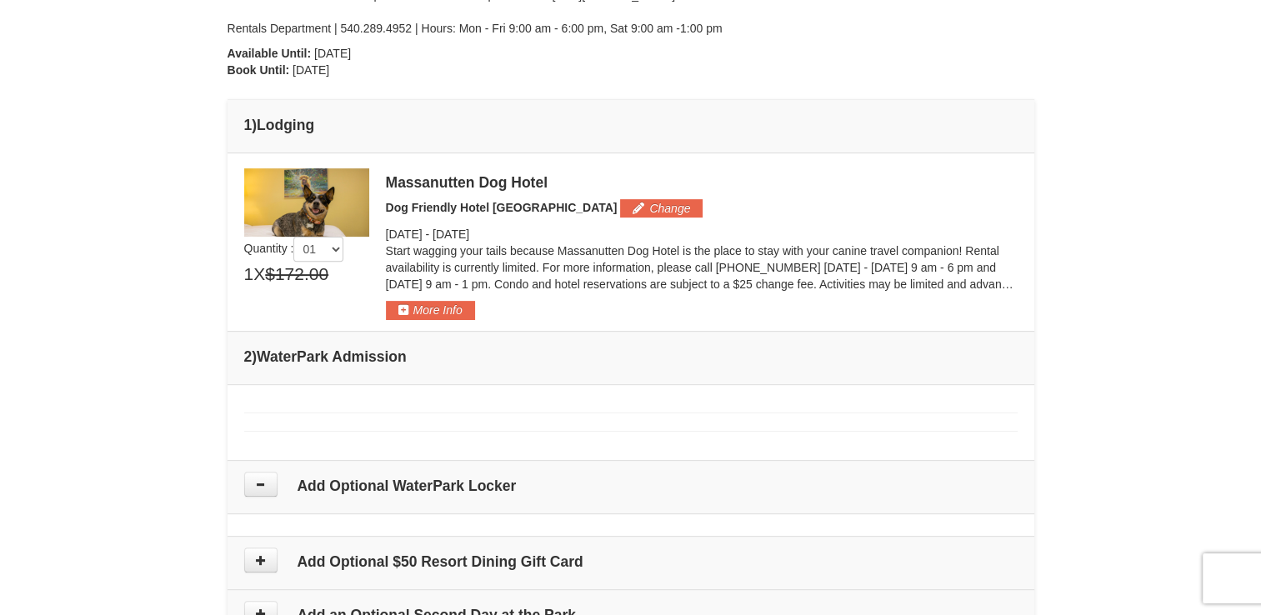
scroll to position [546, 0]
click at [446, 347] on h4 "2 ) WaterPark Admission" at bounding box center [630, 355] width 773 height 17
click at [421, 398] on td "Please make your package selection: ×" at bounding box center [630, 421] width 807 height 76
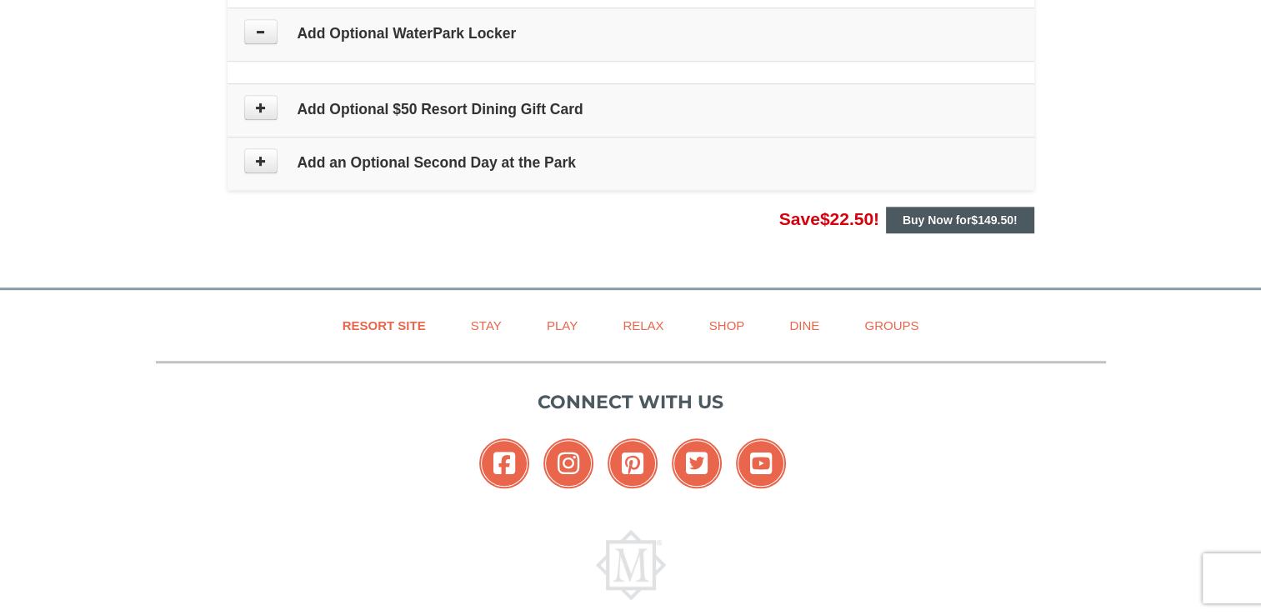
scroll to position [998, 0]
click at [977, 212] on span "$149.50" at bounding box center [992, 218] width 42 height 13
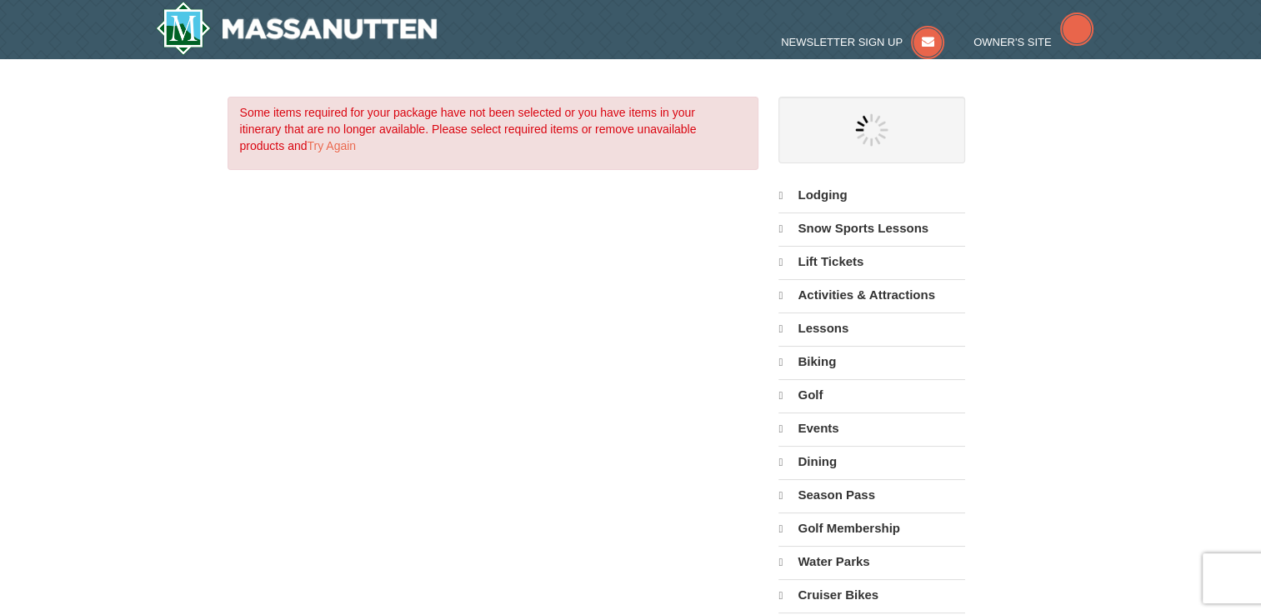
select select "10"
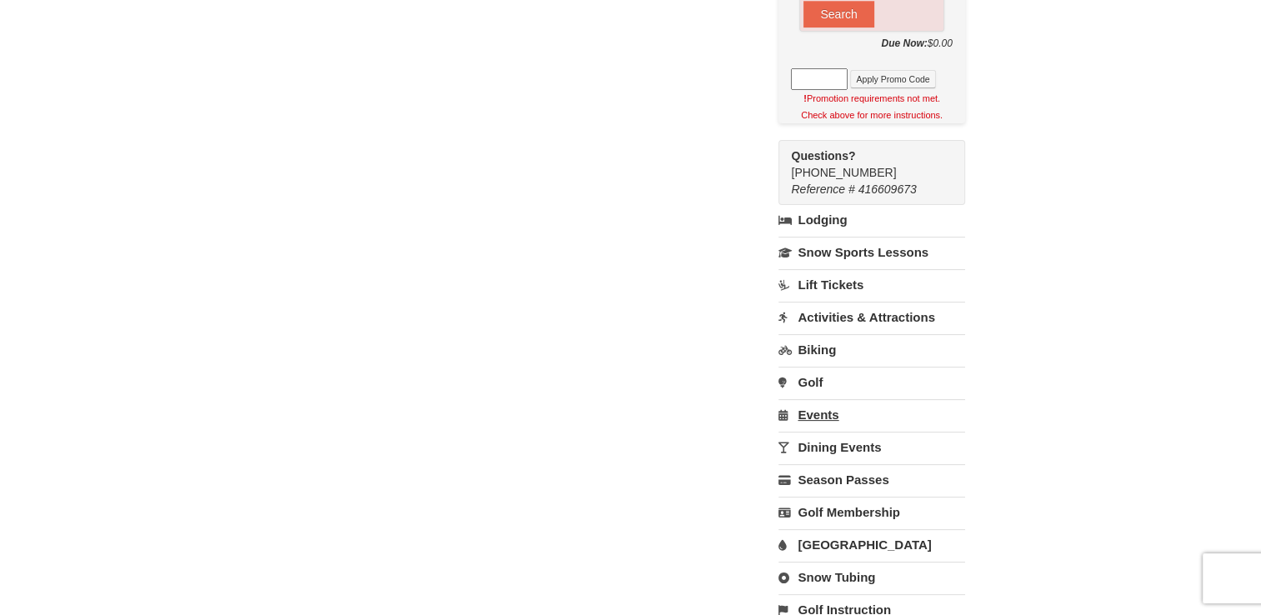
scroll to position [332, 0]
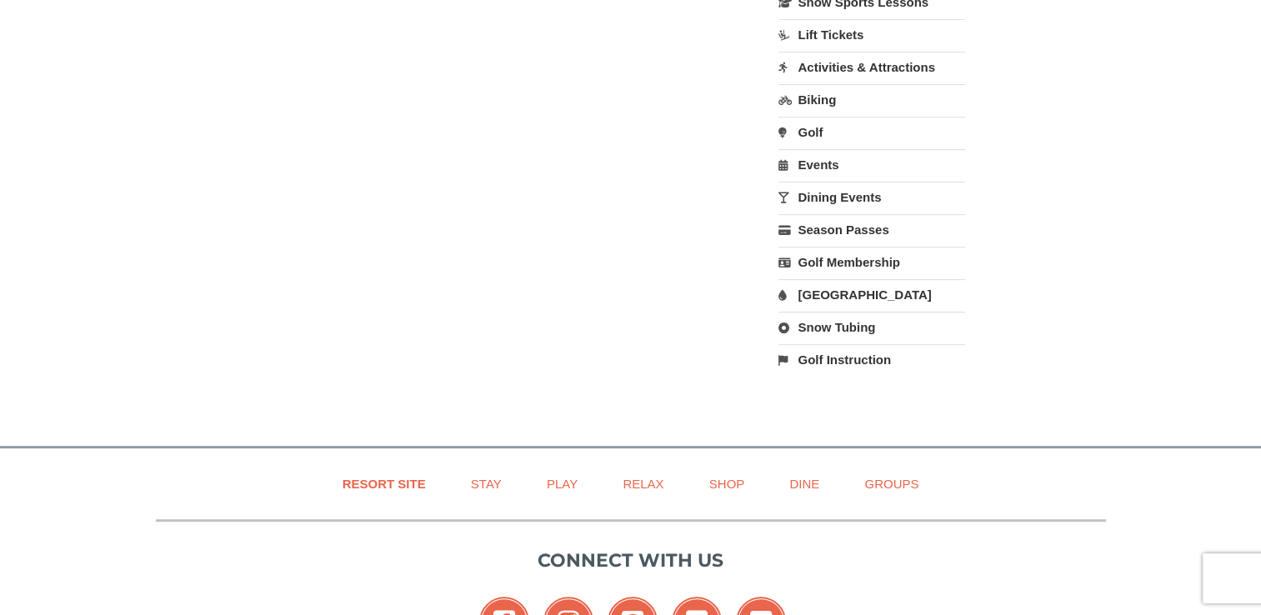
click at [847, 280] on link "[GEOGRAPHIC_DATA]" at bounding box center [871, 294] width 186 height 31
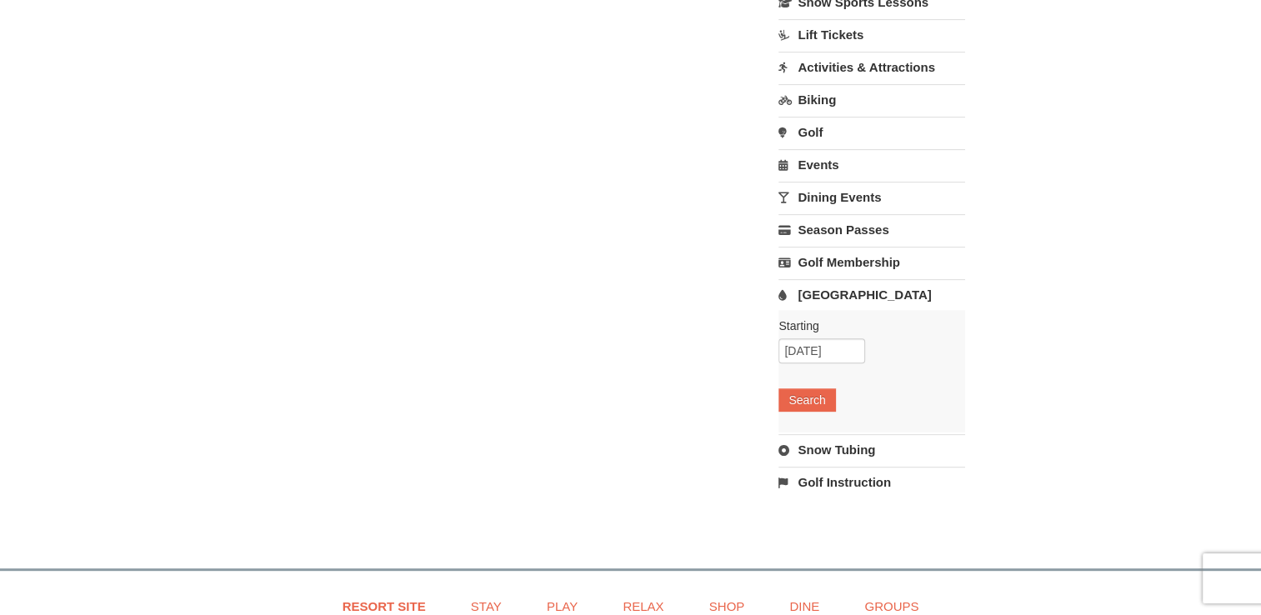
scroll to position [582, 0]
click at [850, 337] on input "[DATE]" at bounding box center [821, 349] width 87 height 25
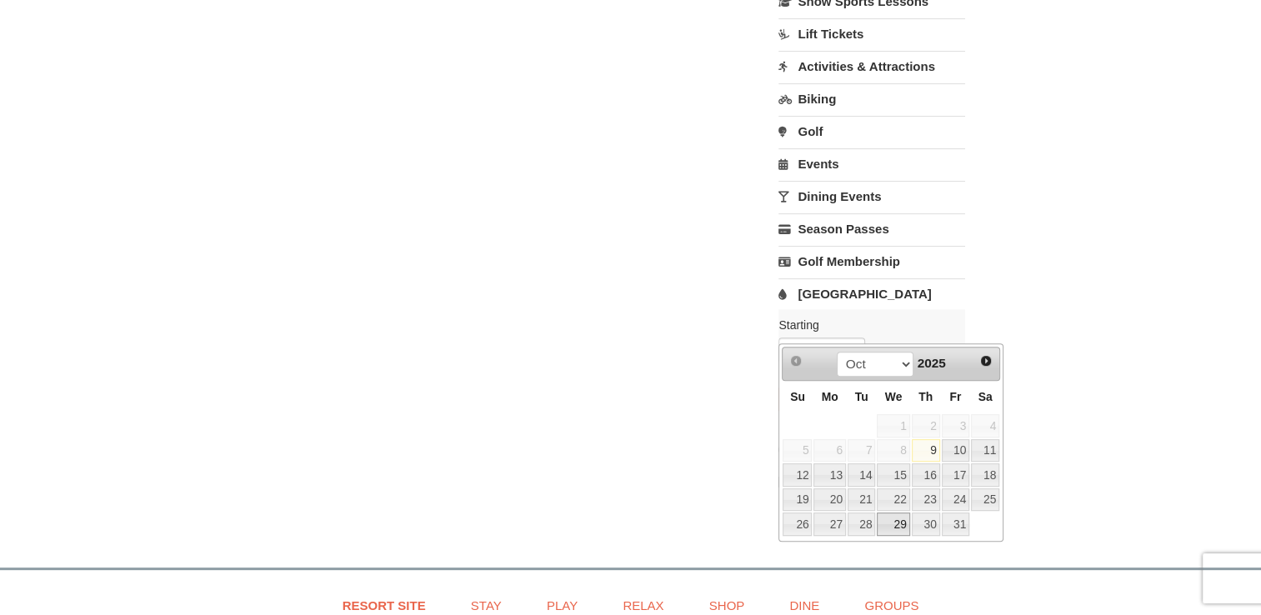
click at [900, 522] on link "29" at bounding box center [893, 523] width 32 height 23
type input "[DATE]"
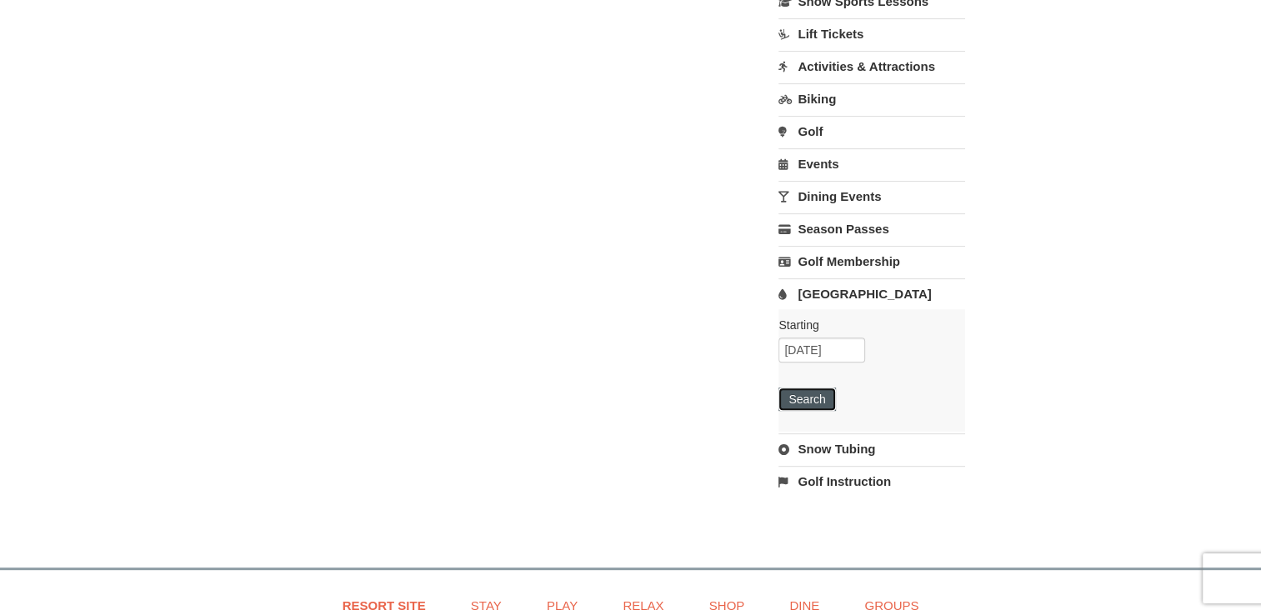
click at [822, 387] on button "Search" at bounding box center [806, 398] width 57 height 23
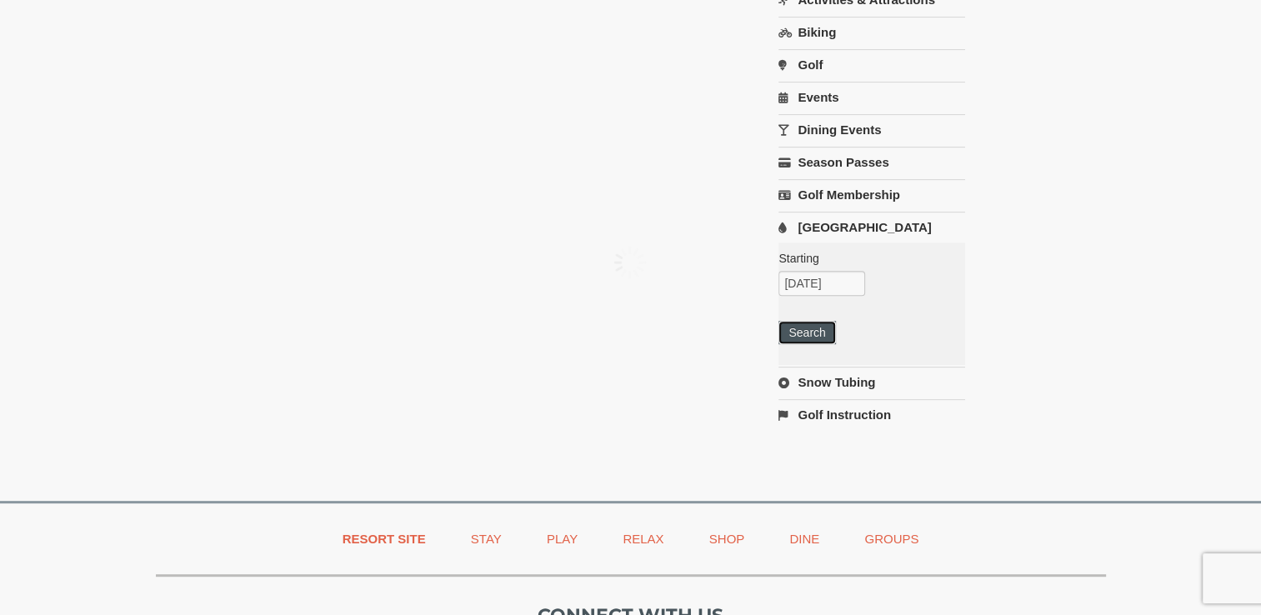
scroll to position [516, 0]
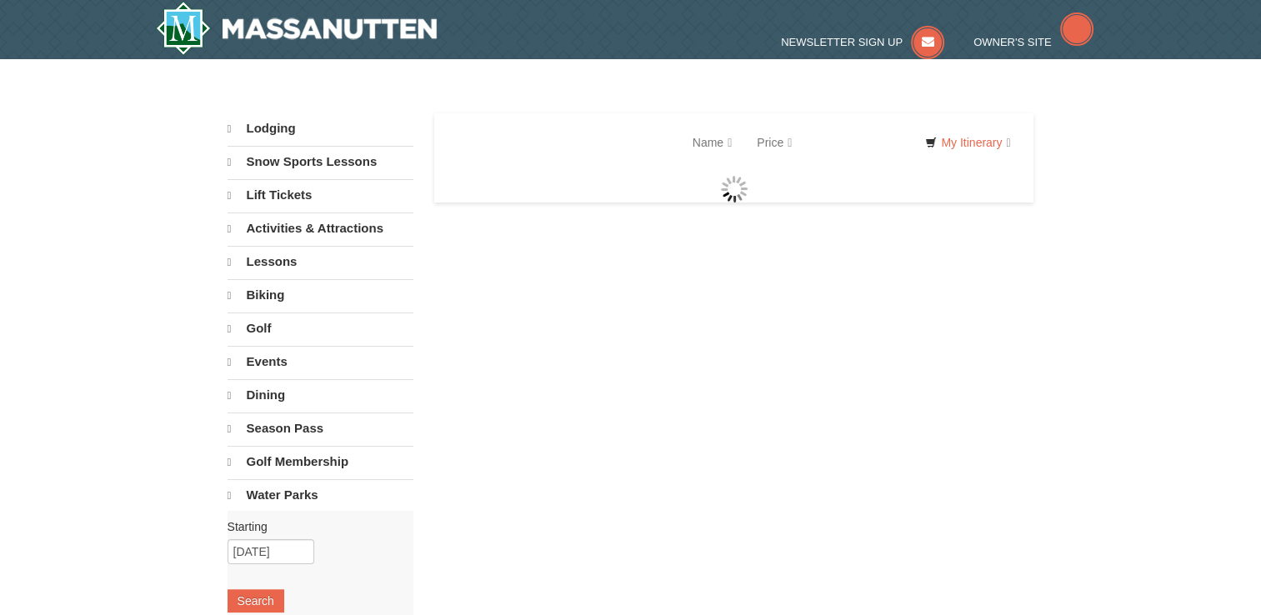
select select "10"
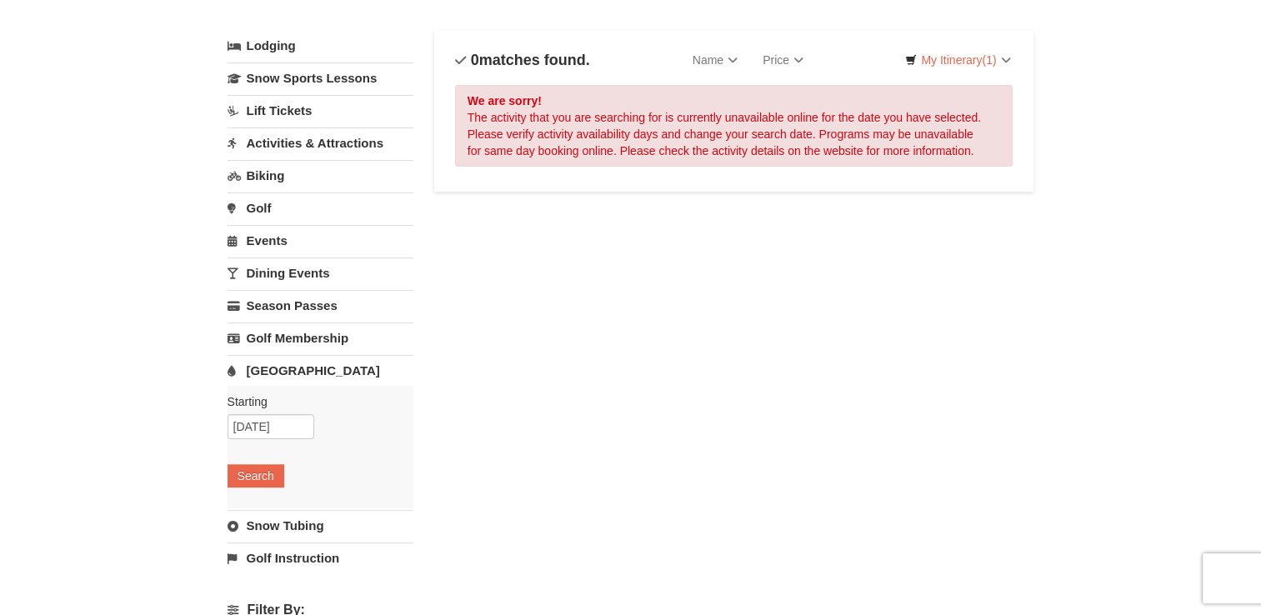
scroll to position [82, 0]
click at [292, 371] on link "[GEOGRAPHIC_DATA]" at bounding box center [320, 369] width 186 height 31
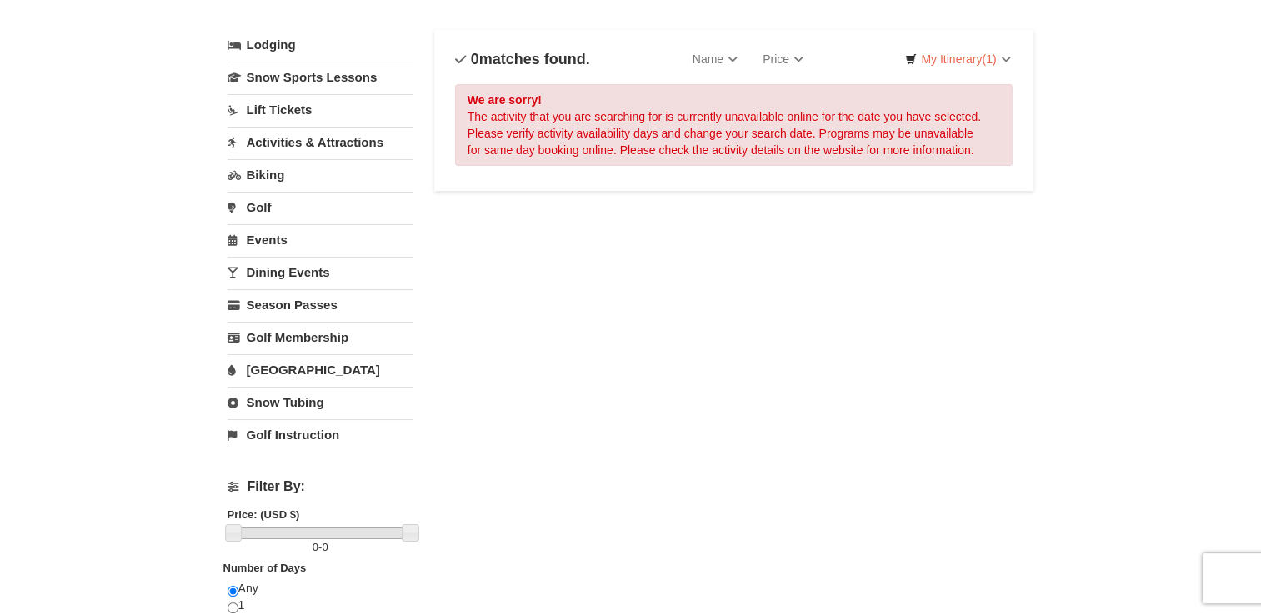
click at [292, 372] on link "[GEOGRAPHIC_DATA]" at bounding box center [320, 369] width 186 height 31
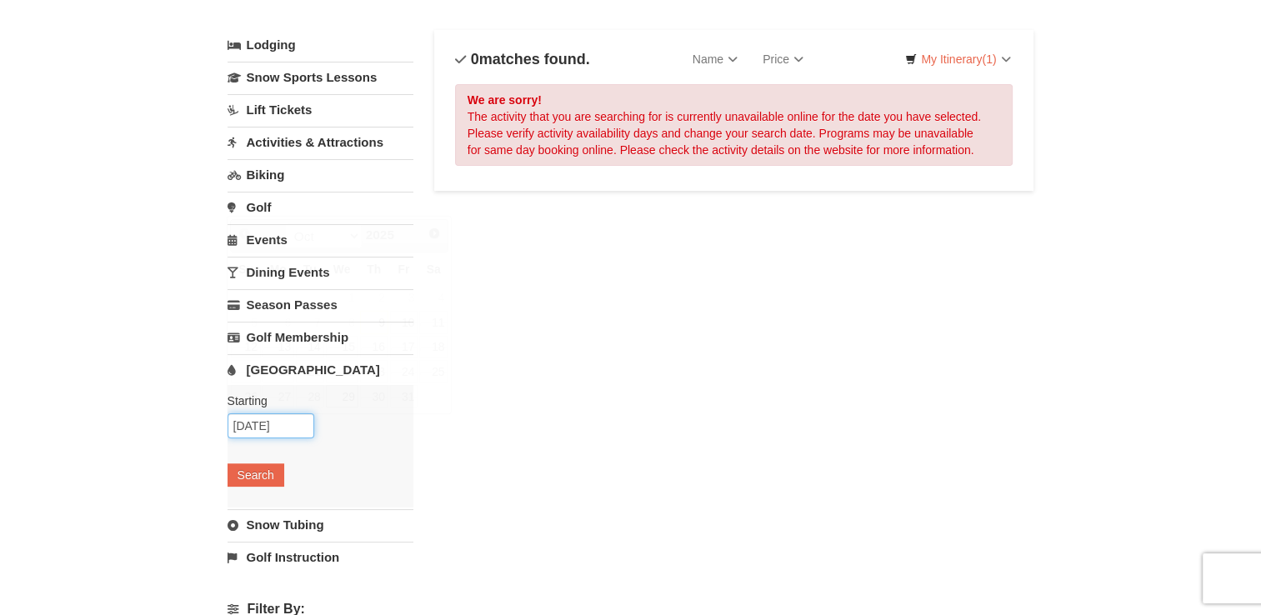
click at [275, 418] on input "10/29/2025" at bounding box center [270, 425] width 87 height 25
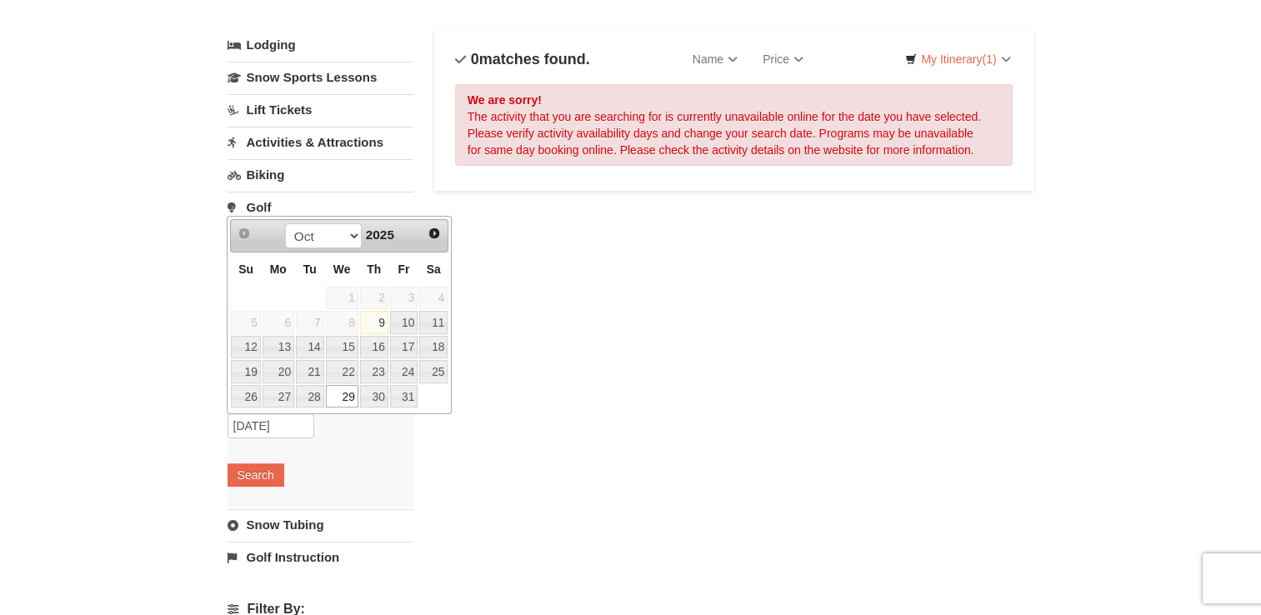
click at [382, 394] on link "30" at bounding box center [374, 396] width 28 height 23
type input "[DATE]"
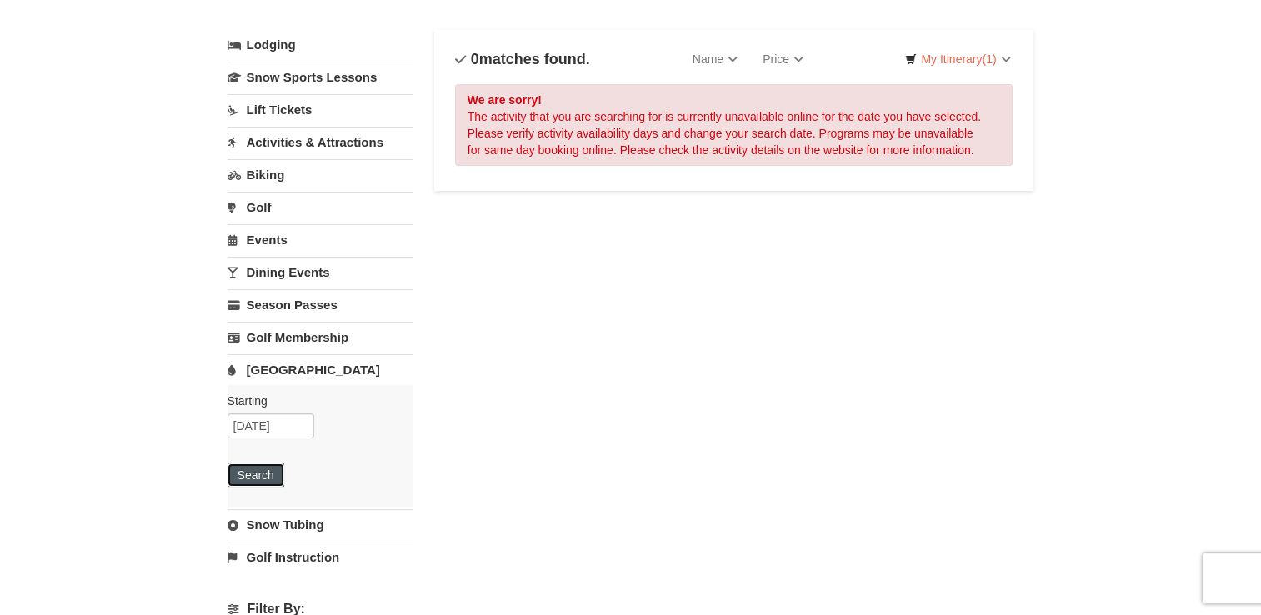
click at [258, 465] on button "Search" at bounding box center [255, 474] width 57 height 23
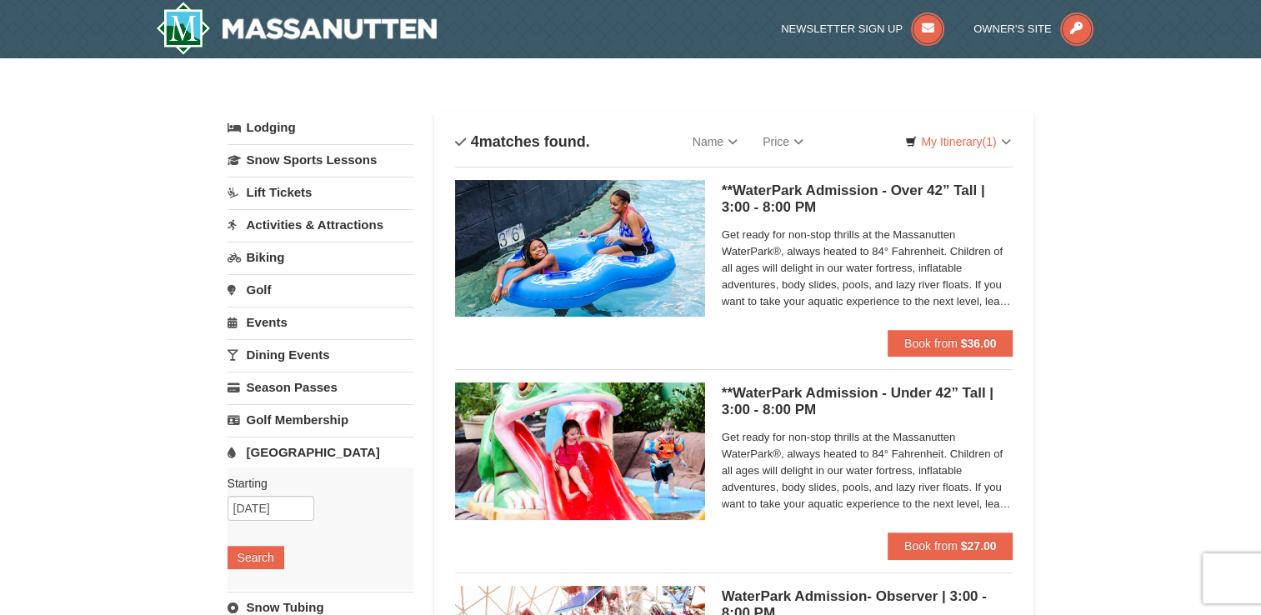
click at [312, 228] on link "Activities & Attractions" at bounding box center [320, 224] width 186 height 31
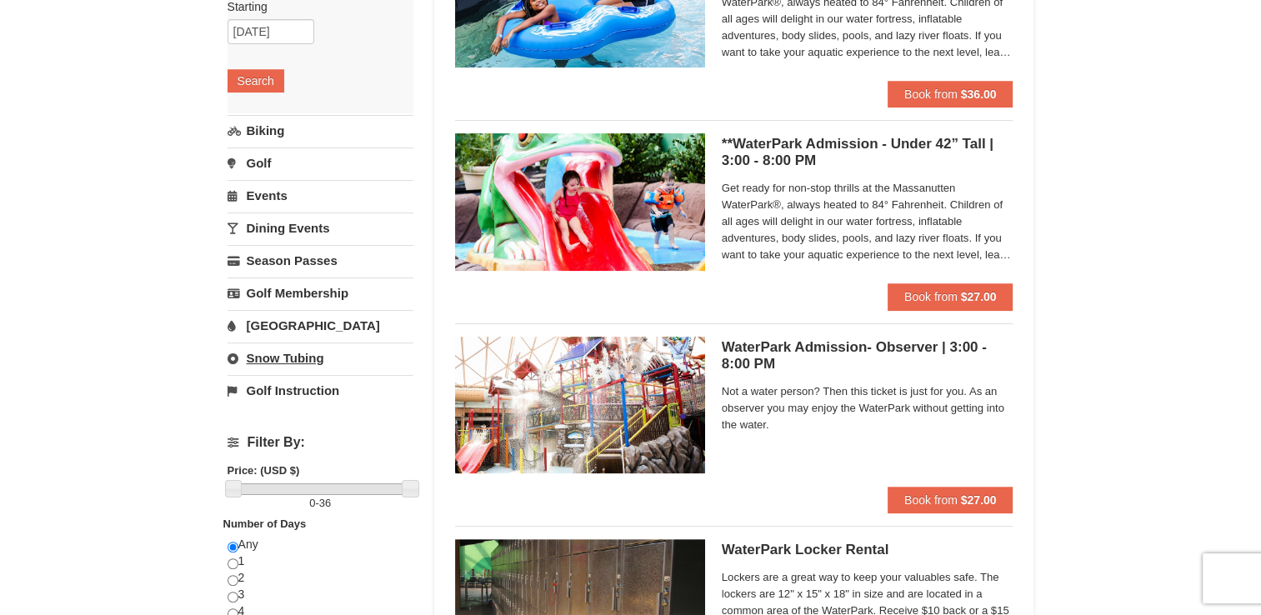
scroll to position [250, 0]
click at [296, 349] on link "Snow Tubing" at bounding box center [320, 357] width 186 height 31
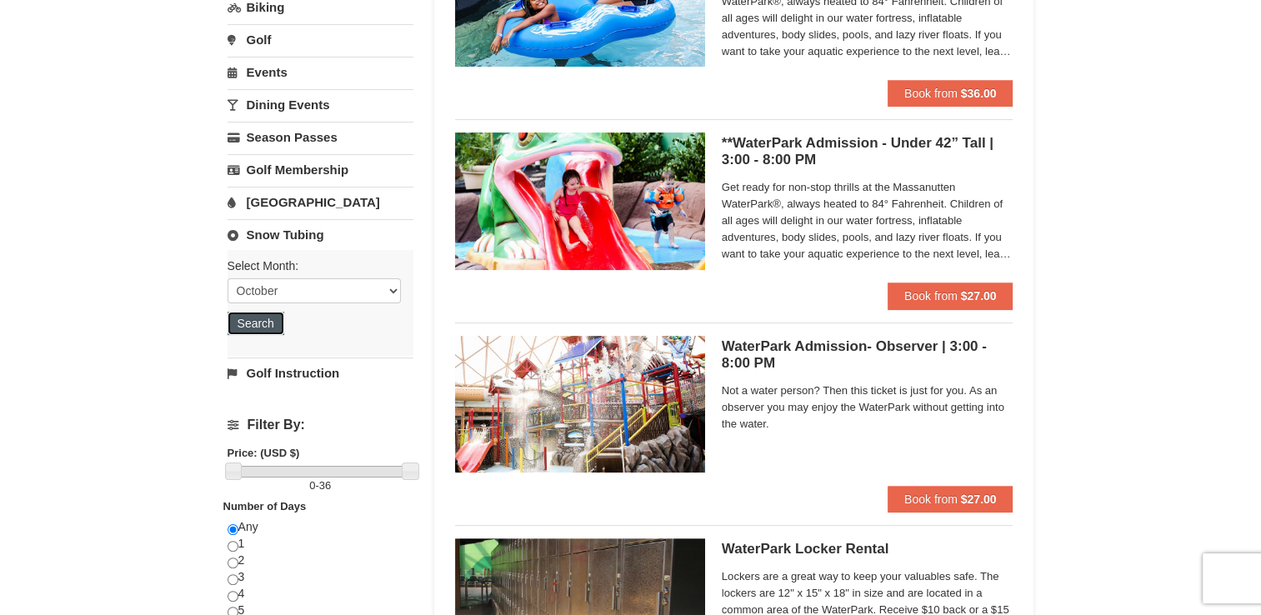
click at [265, 327] on button "Search" at bounding box center [255, 323] width 57 height 23
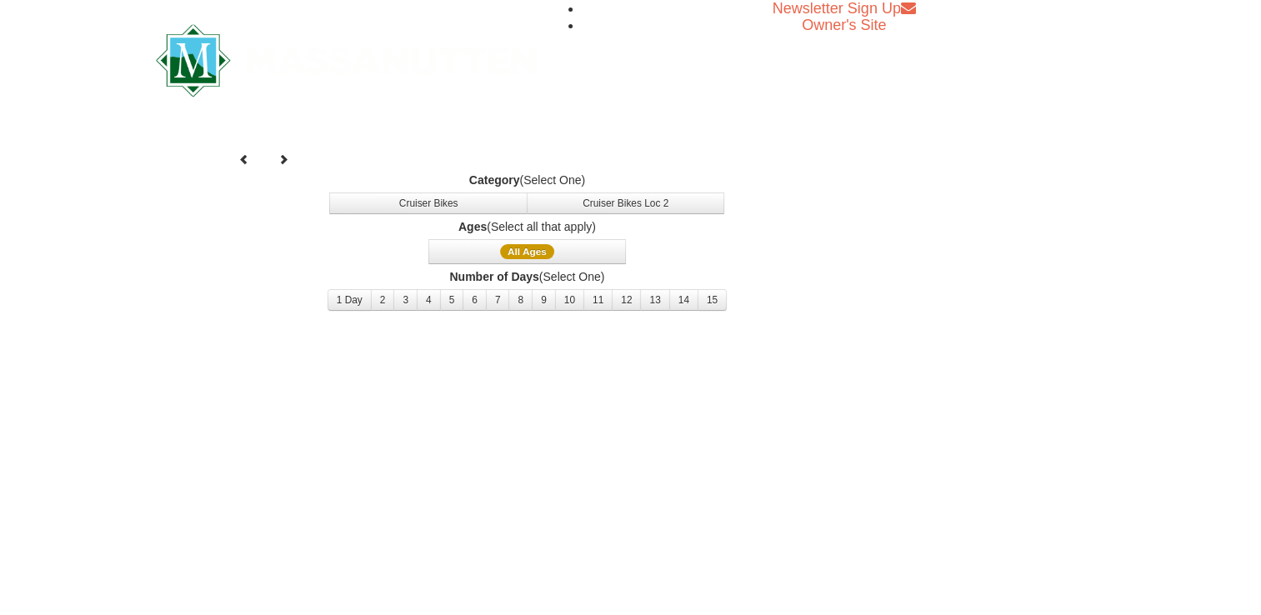
select select "10"
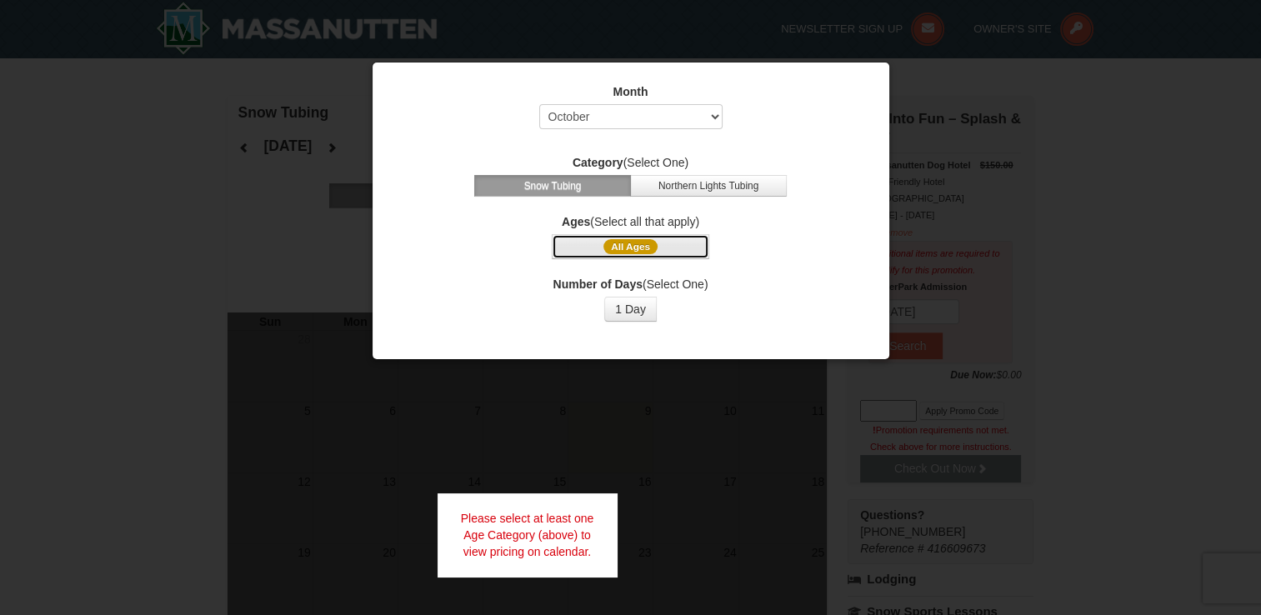
click at [642, 252] on span "All Ages" at bounding box center [630, 246] width 54 height 15
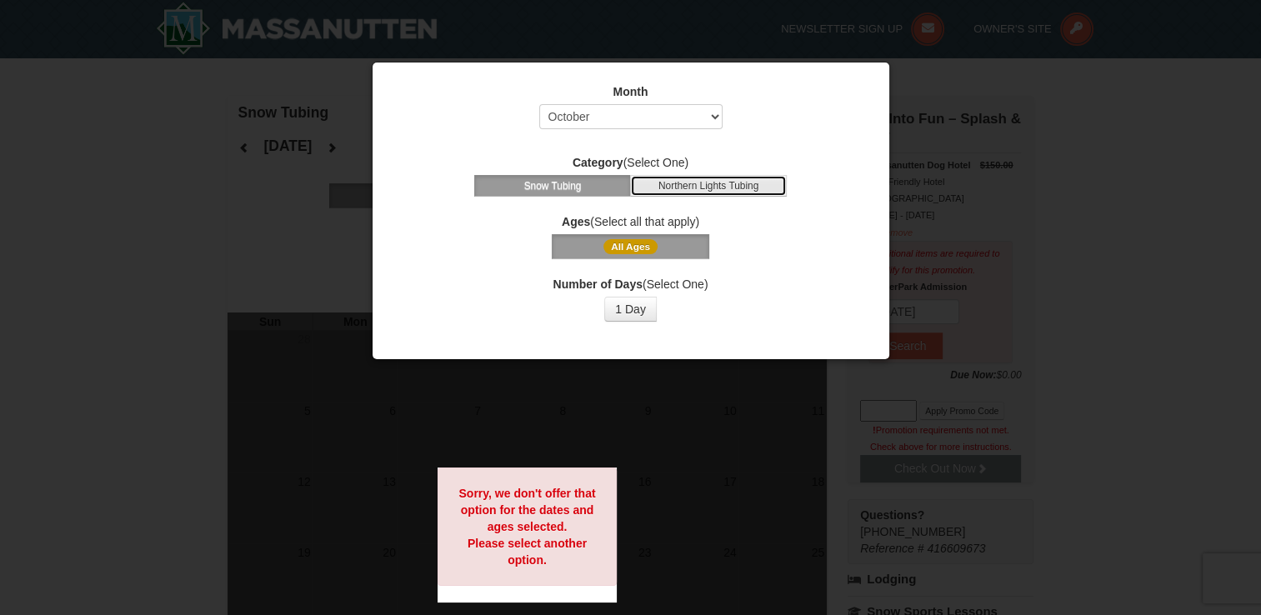
click at [768, 176] on button "Northern Lights Tubing" at bounding box center [708, 186] width 157 height 22
click at [311, 231] on div at bounding box center [630, 307] width 1261 height 615
click at [58, 179] on div at bounding box center [630, 307] width 1261 height 615
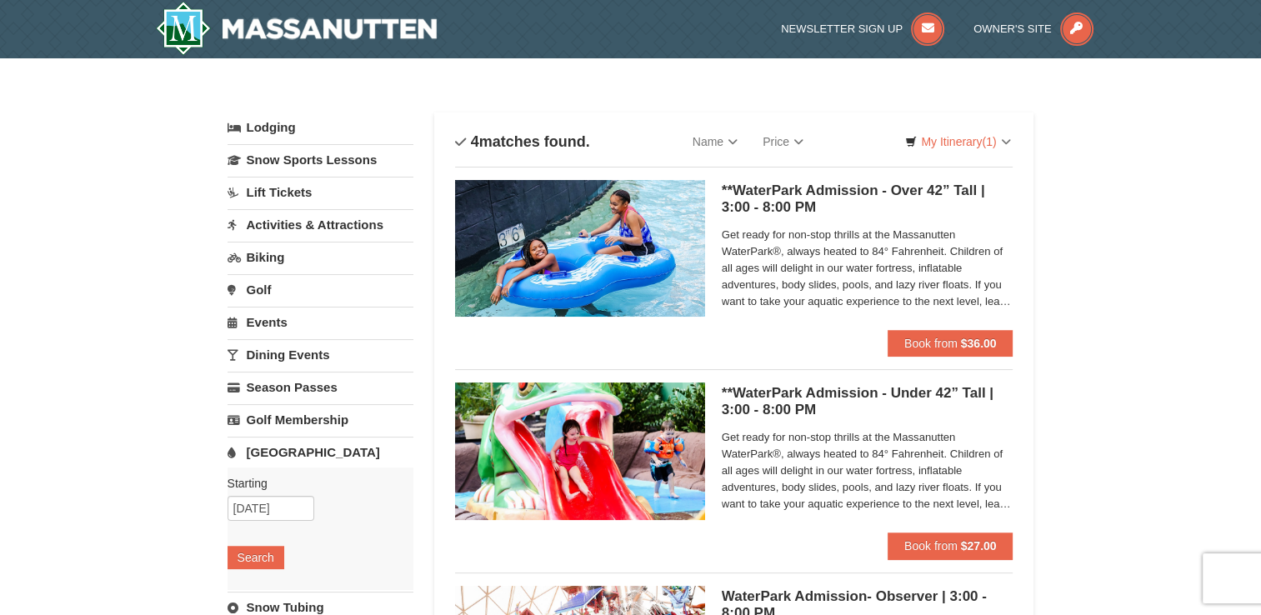
click at [313, 216] on link "Activities & Attractions" at bounding box center [320, 224] width 186 height 31
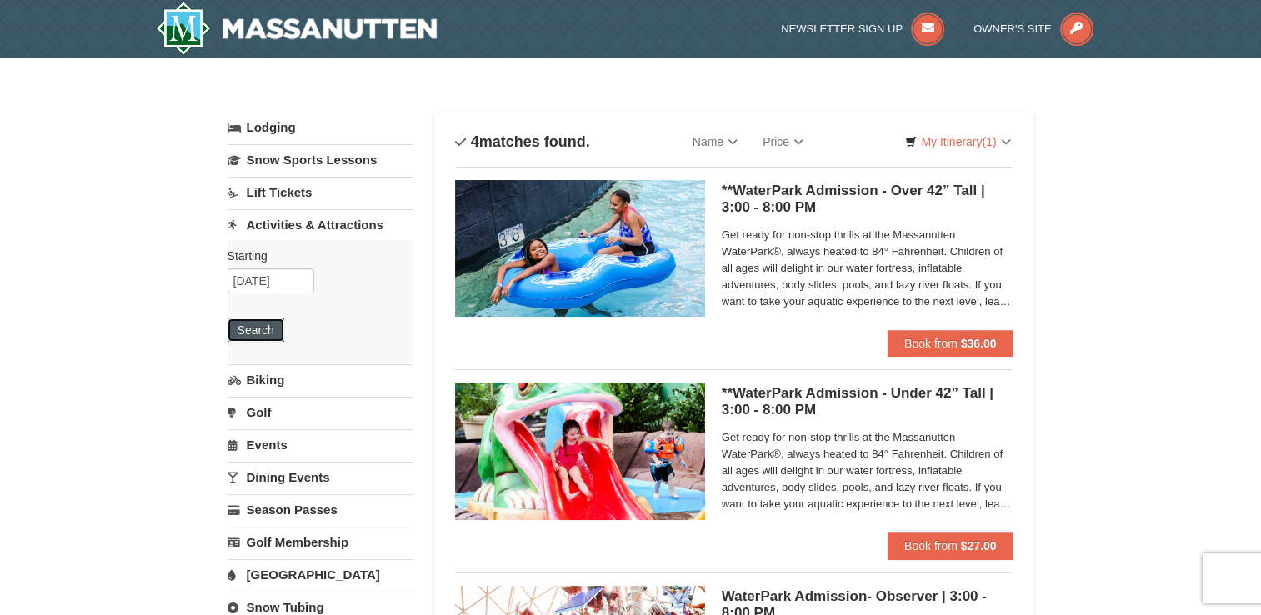
click at [250, 328] on button "Search" at bounding box center [255, 329] width 57 height 23
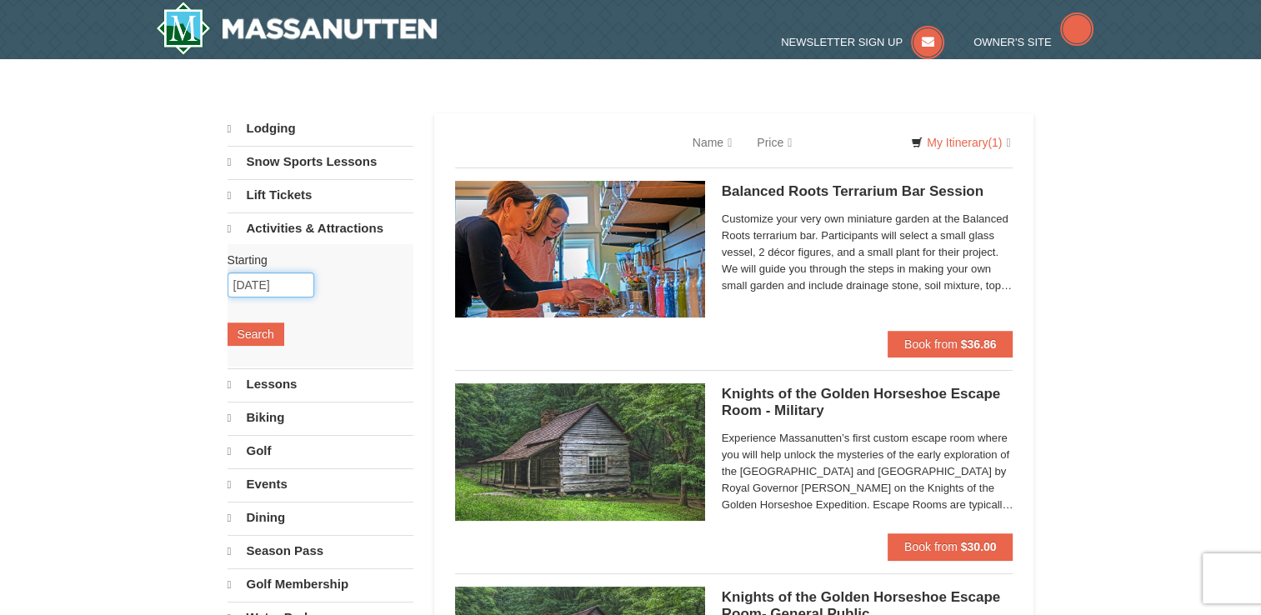
click at [283, 288] on input "[DATE]" at bounding box center [270, 284] width 87 height 25
select select "10"
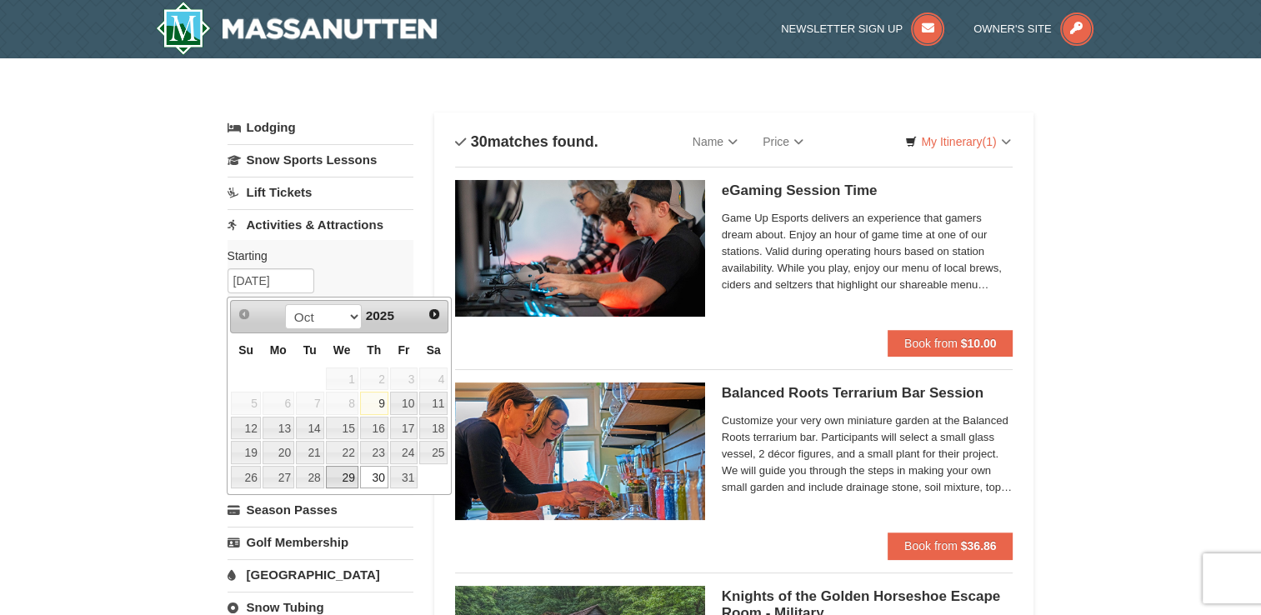
click at [353, 473] on link "29" at bounding box center [342, 477] width 32 height 23
type input "[DATE]"
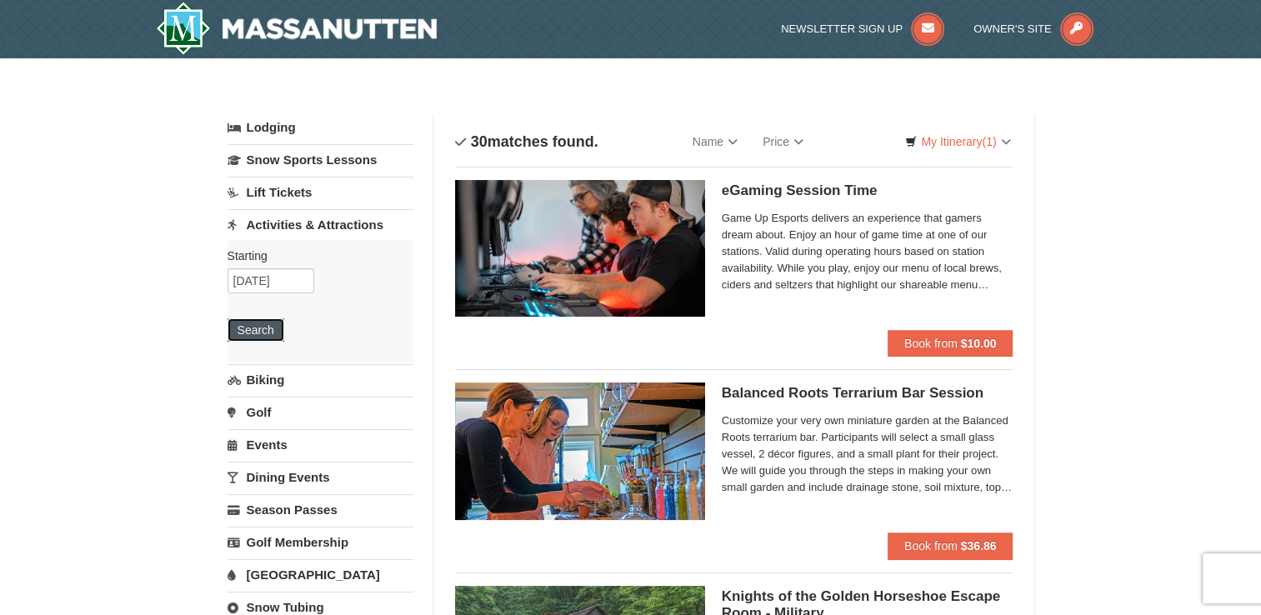
click at [247, 335] on button "Search" at bounding box center [255, 329] width 57 height 23
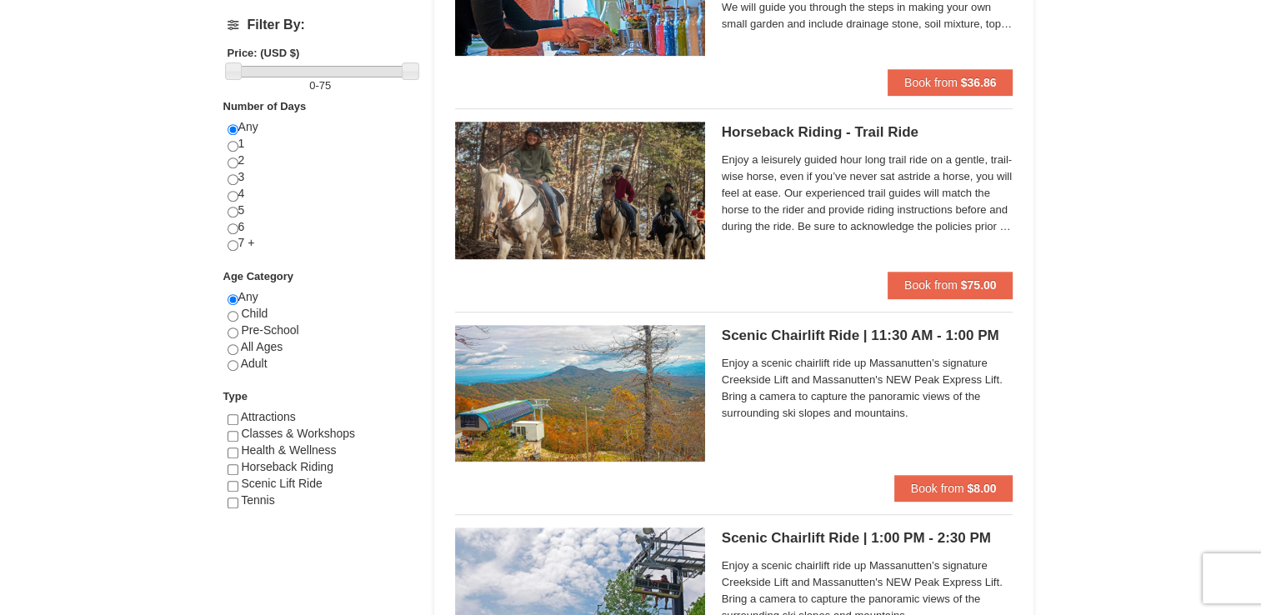
scroll to position [666, 0]
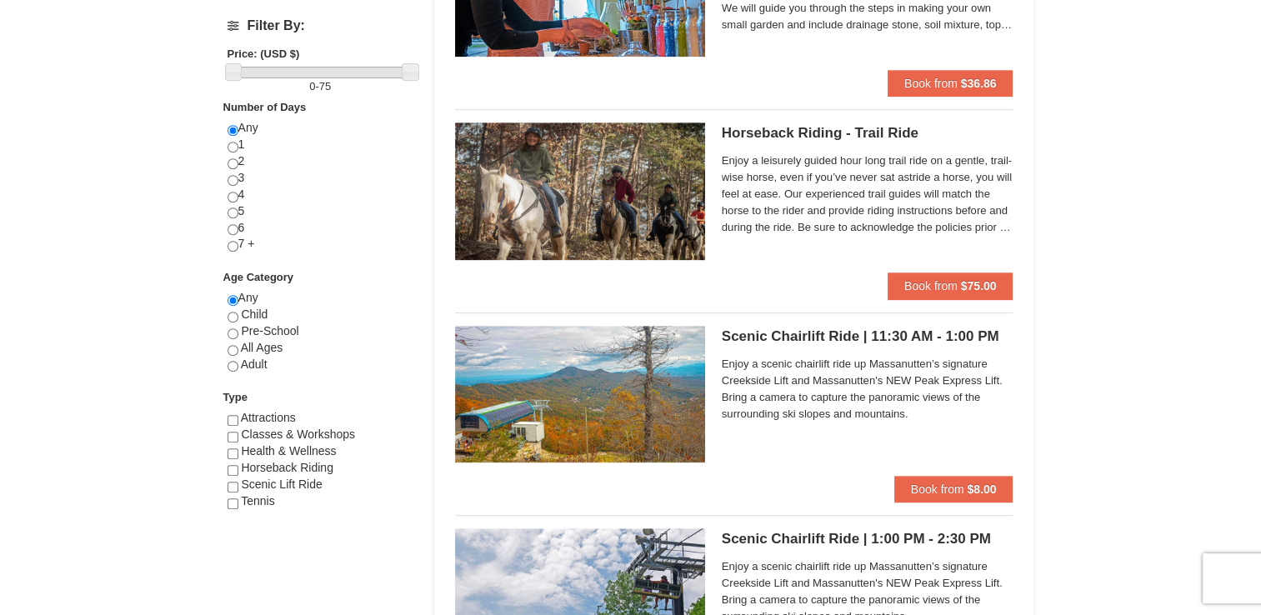
click at [257, 310] on span "Child" at bounding box center [254, 313] width 27 height 13
click at [231, 328] on input "radio" at bounding box center [232, 333] width 11 height 11
radio input "true"
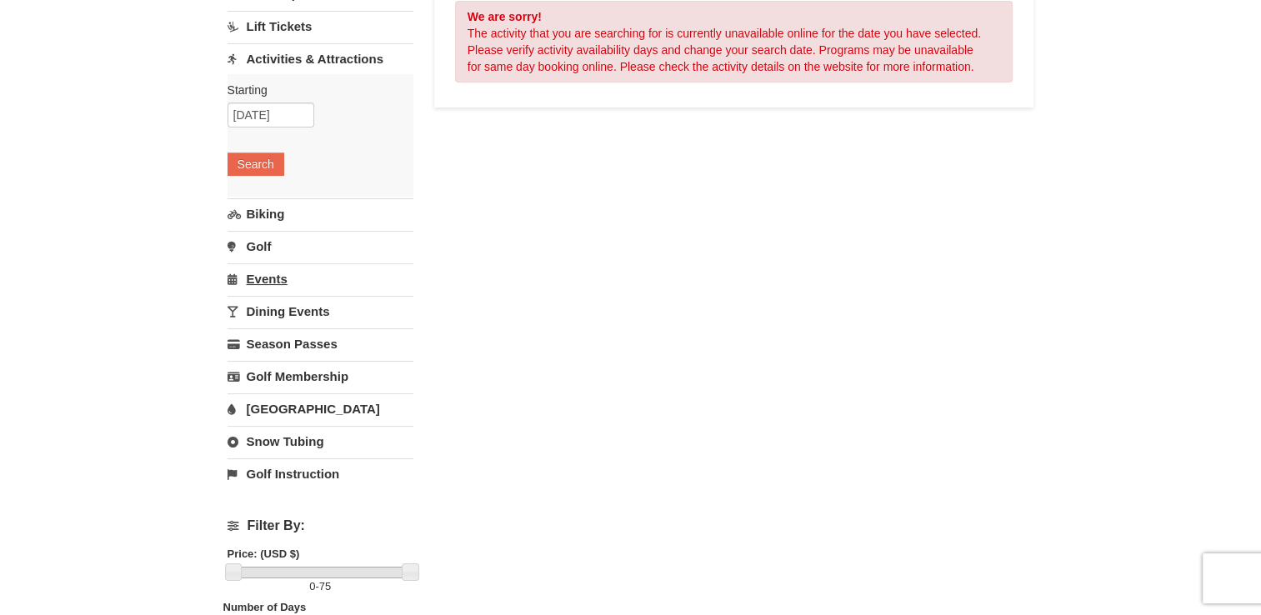
scroll to position [165, 0]
click at [273, 278] on link "Events" at bounding box center [320, 279] width 186 height 31
click at [234, 269] on button "Search" at bounding box center [255, 262] width 57 height 23
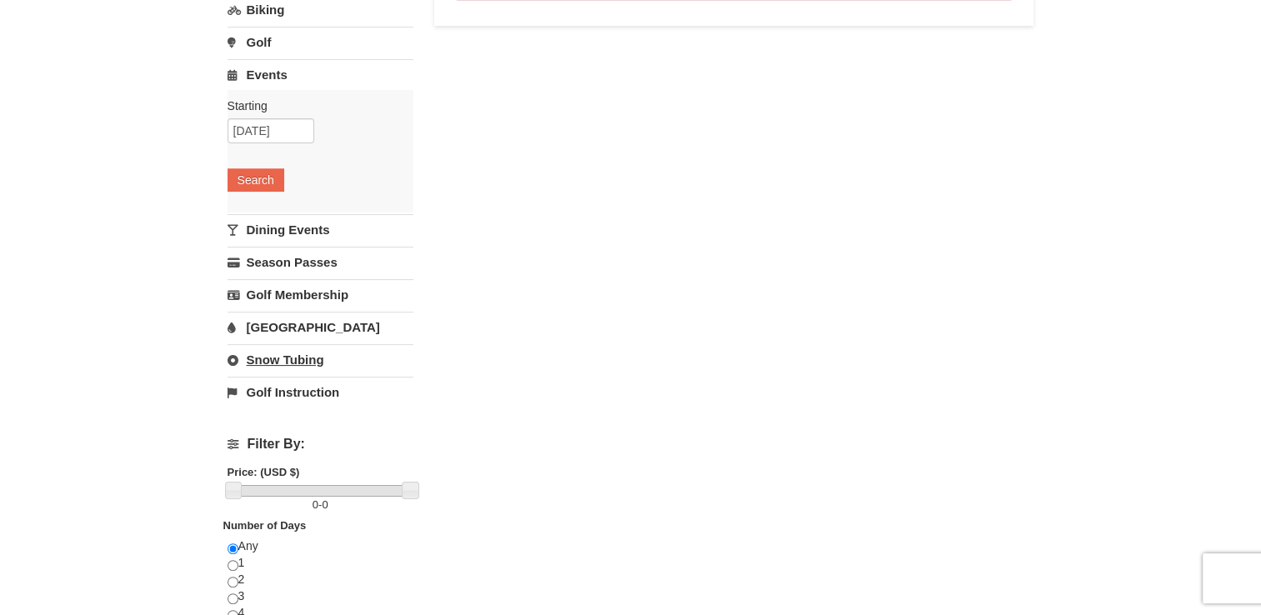
scroll to position [248, 0]
click at [297, 226] on link "Dining Events" at bounding box center [320, 228] width 186 height 31
click at [247, 221] on button "Search" at bounding box center [255, 211] width 57 height 23
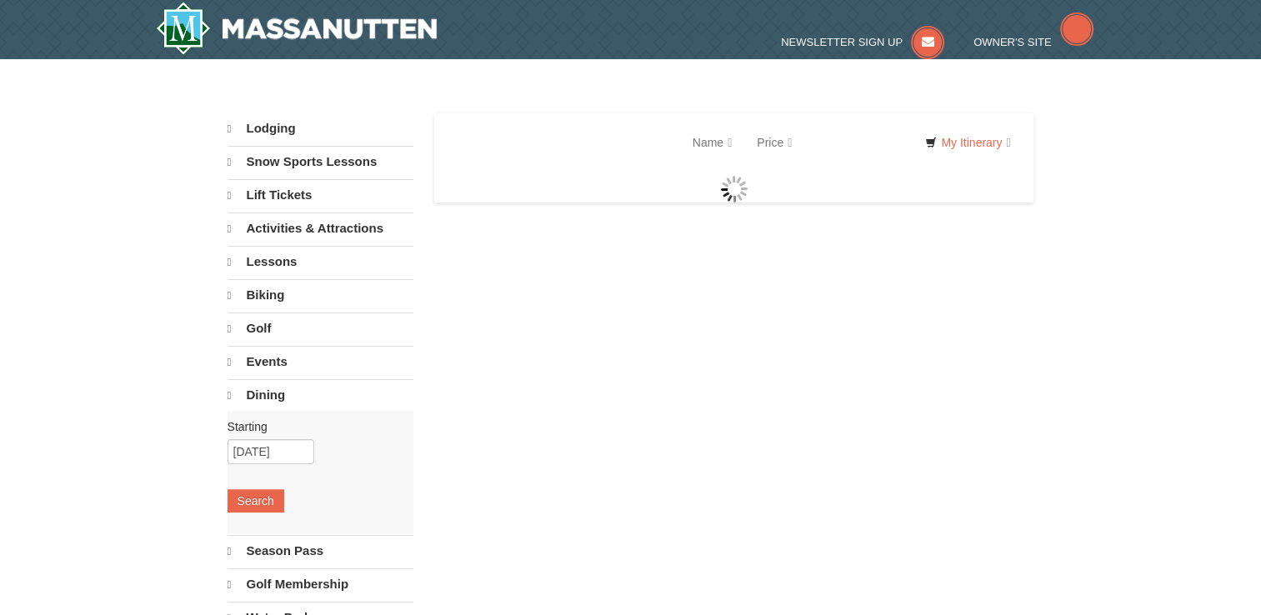
select select "10"
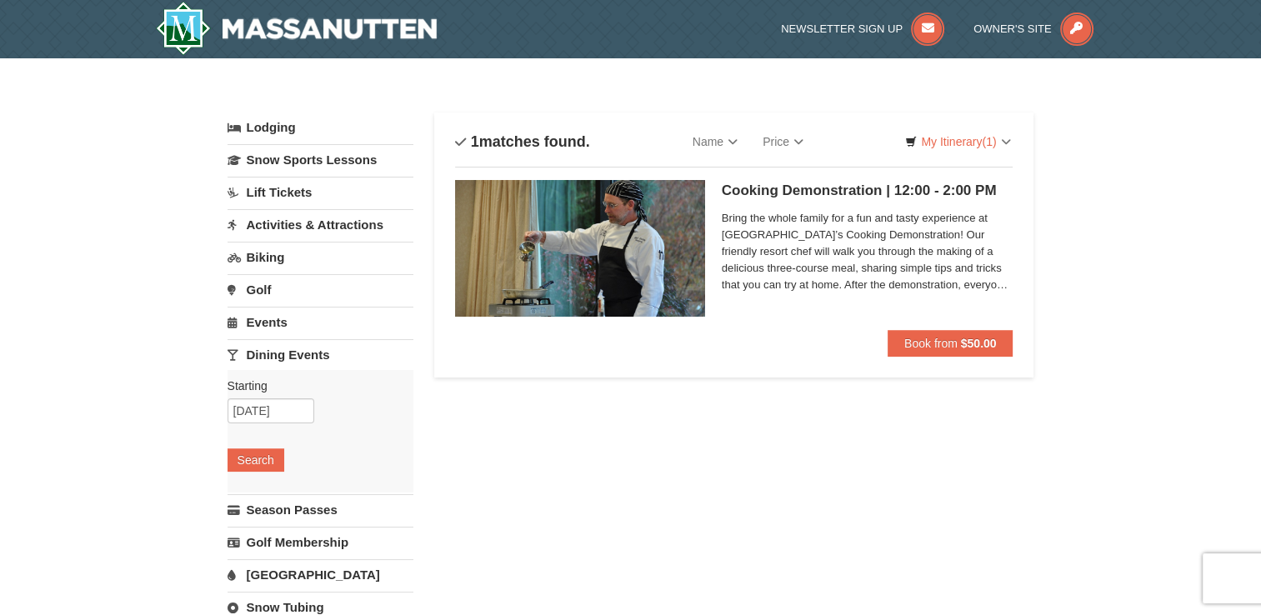
click at [366, 235] on link "Activities & Attractions" at bounding box center [320, 224] width 186 height 31
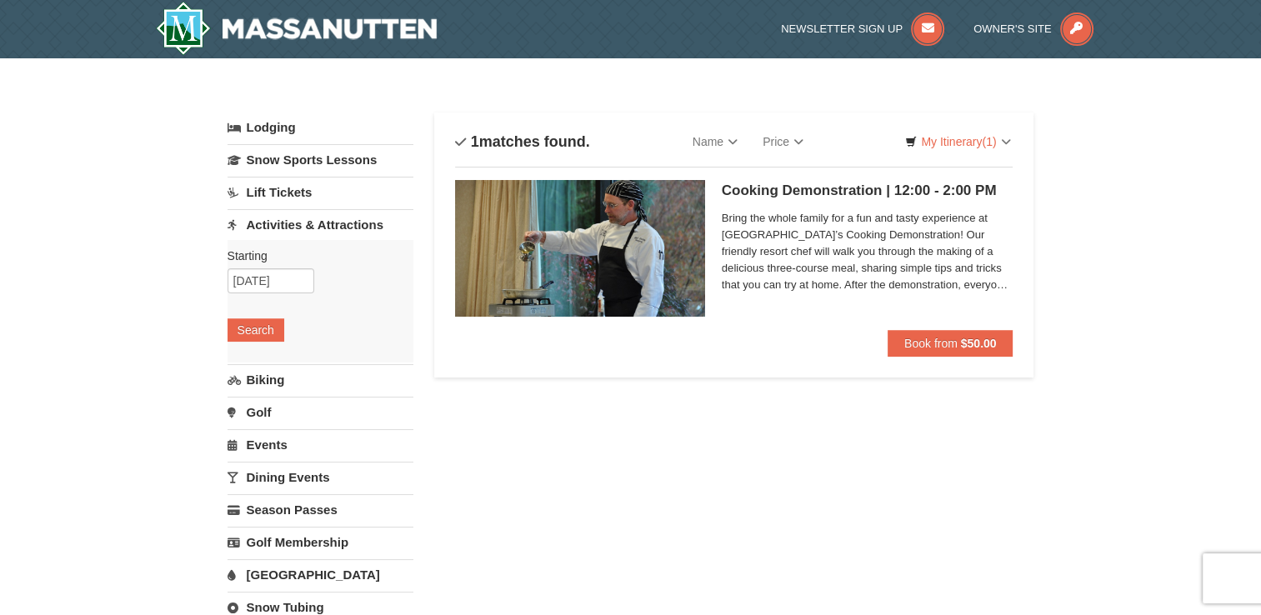
click at [327, 198] on link "Lift Tickets" at bounding box center [320, 192] width 186 height 31
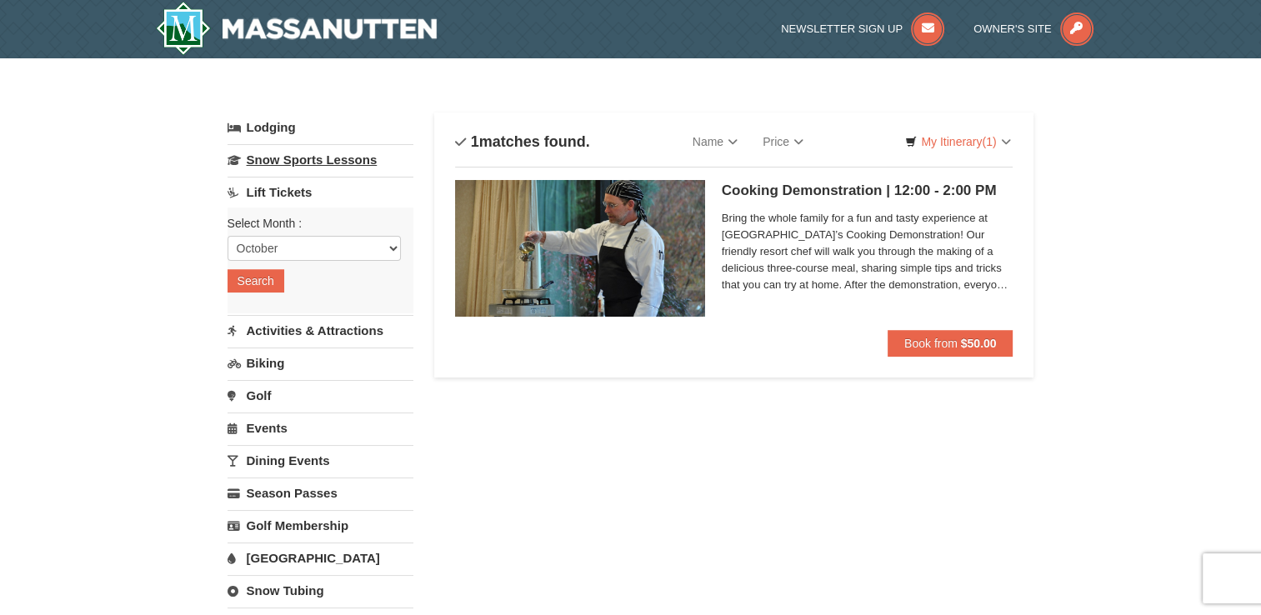
click at [383, 158] on link "Snow Sports Lessons" at bounding box center [320, 159] width 186 height 31
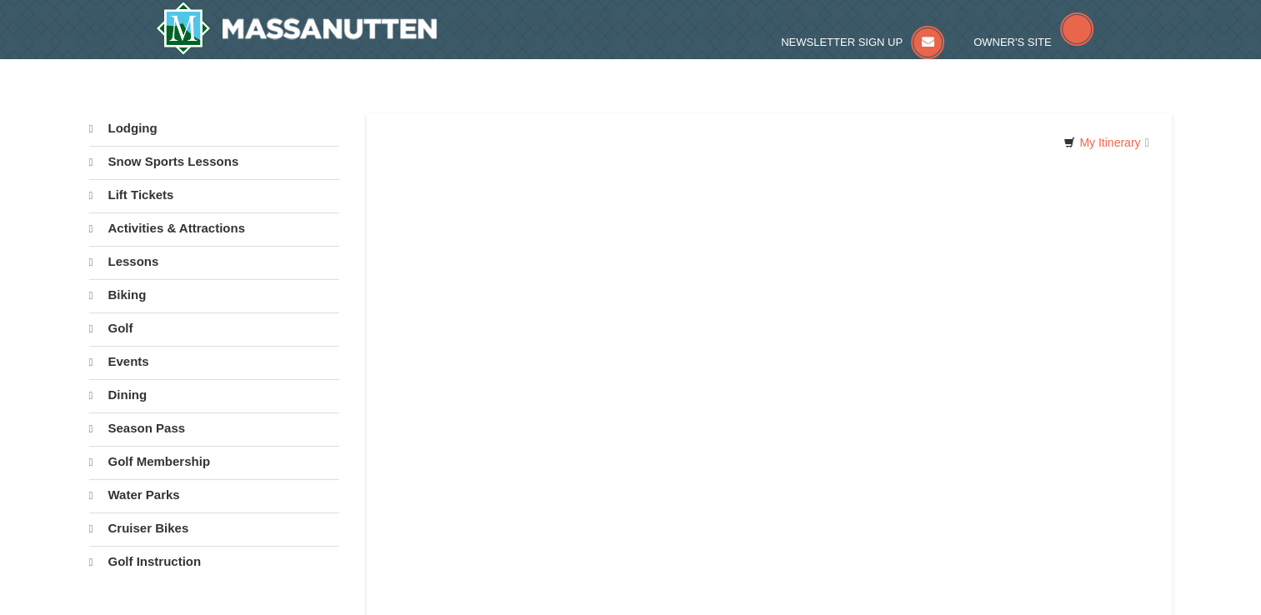
select select "10"
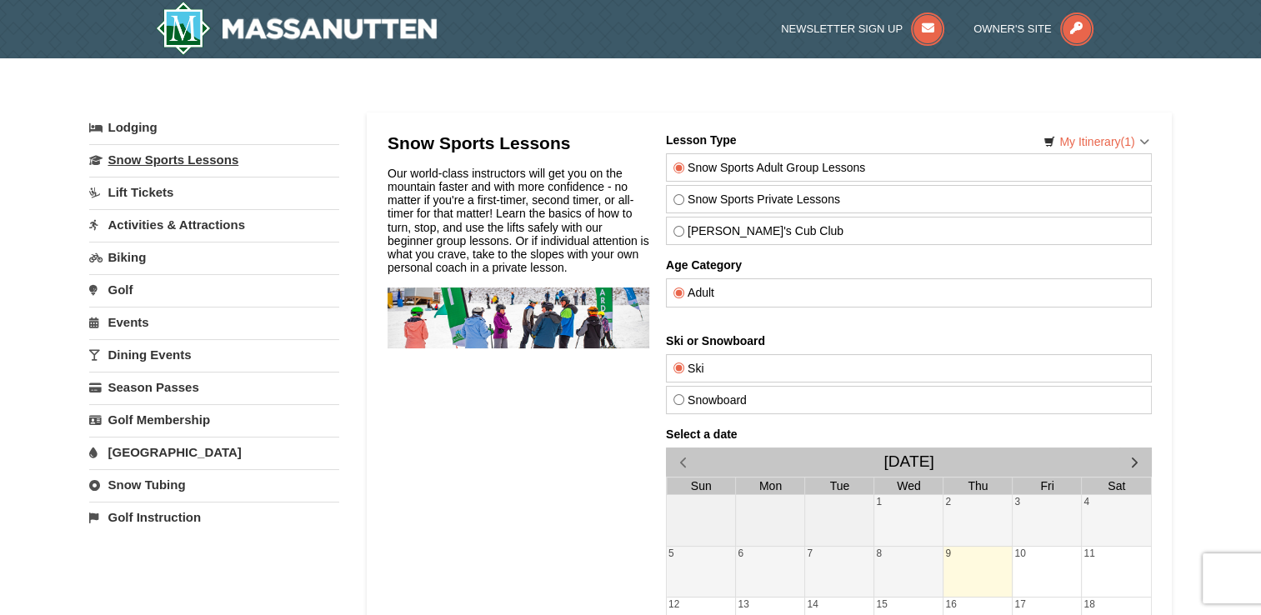
click at [183, 157] on link "Snow Sports Lessons" at bounding box center [214, 159] width 250 height 31
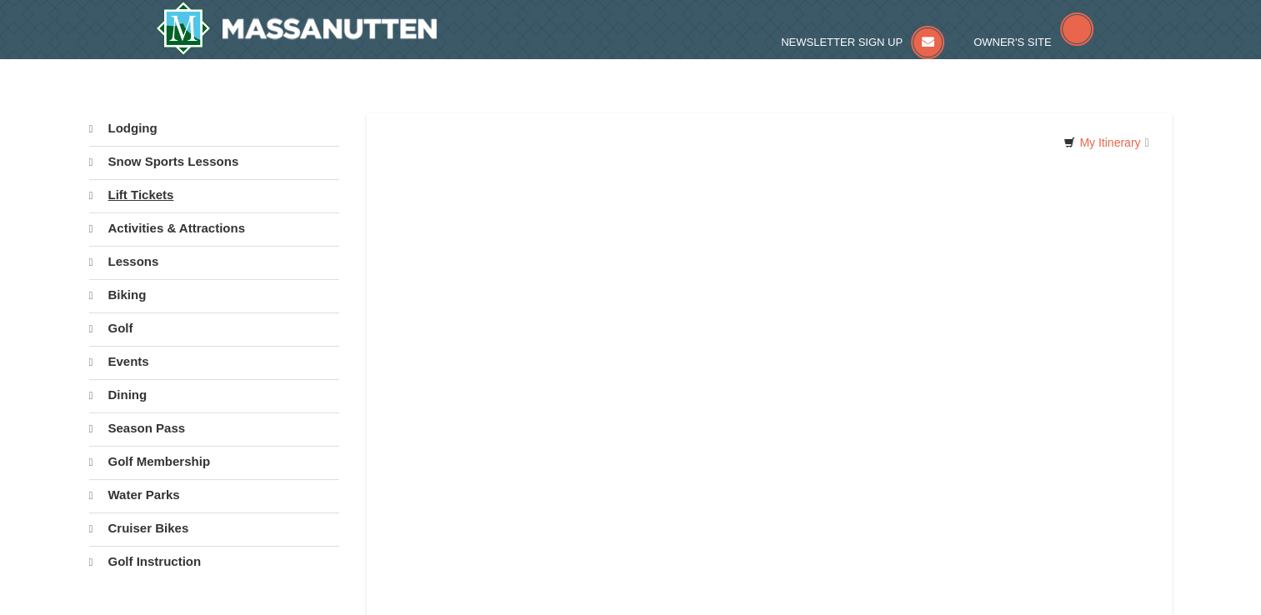
select select "10"
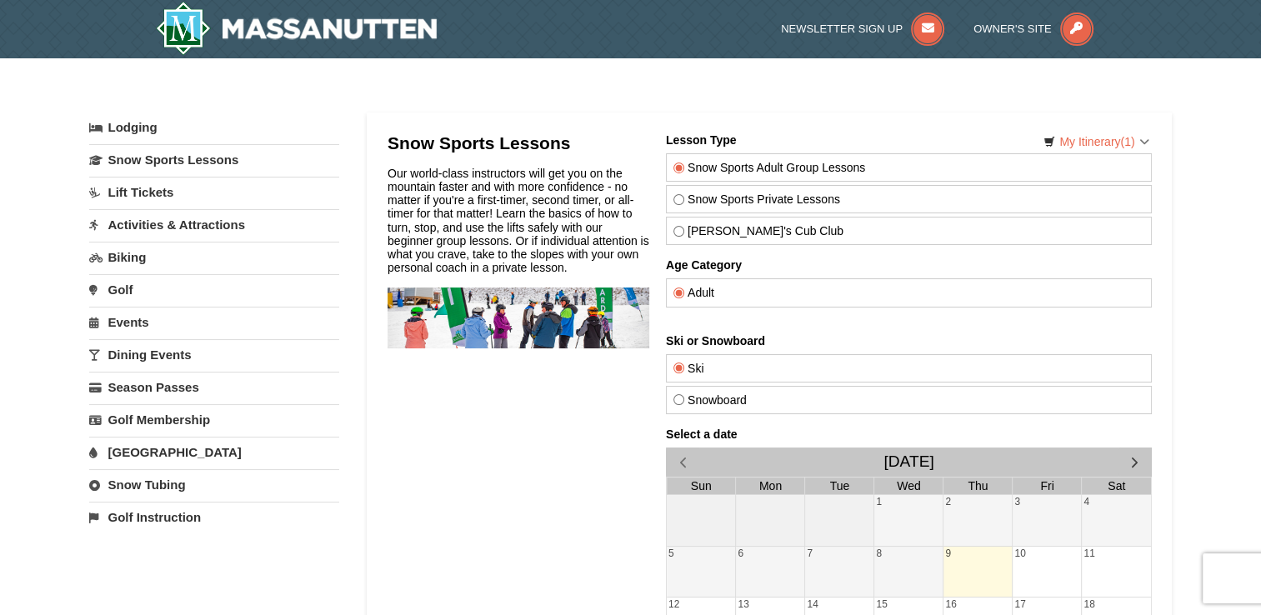
click at [205, 195] on link "Lift Tickets" at bounding box center [214, 192] width 250 height 31
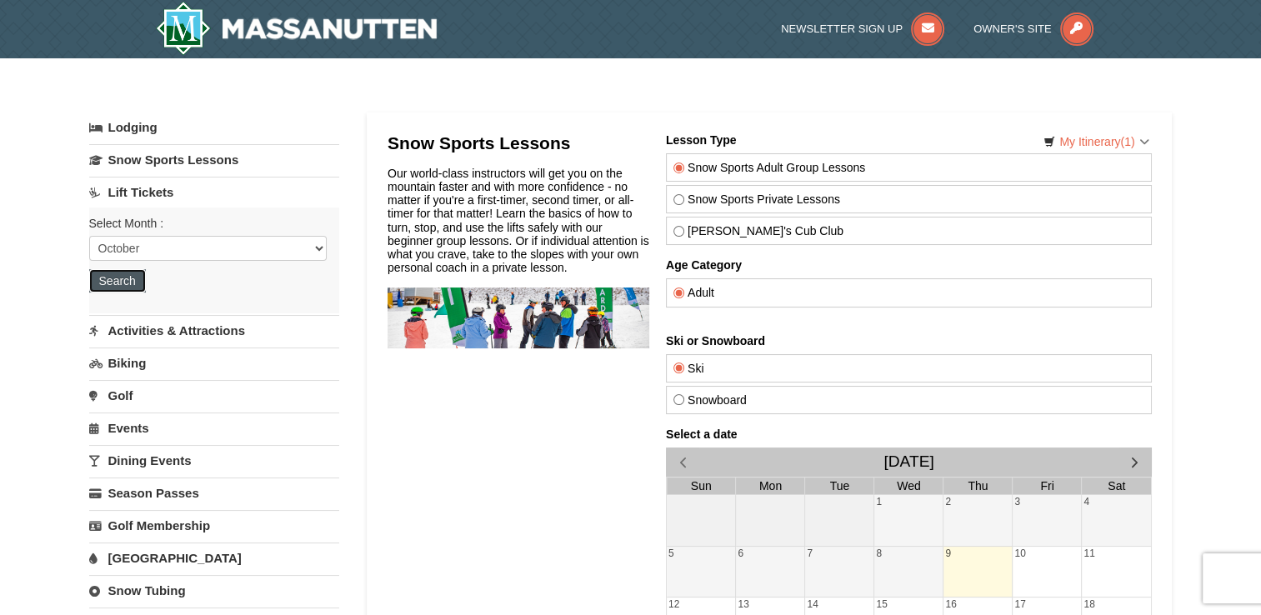
click at [108, 275] on button "Search" at bounding box center [117, 280] width 57 height 23
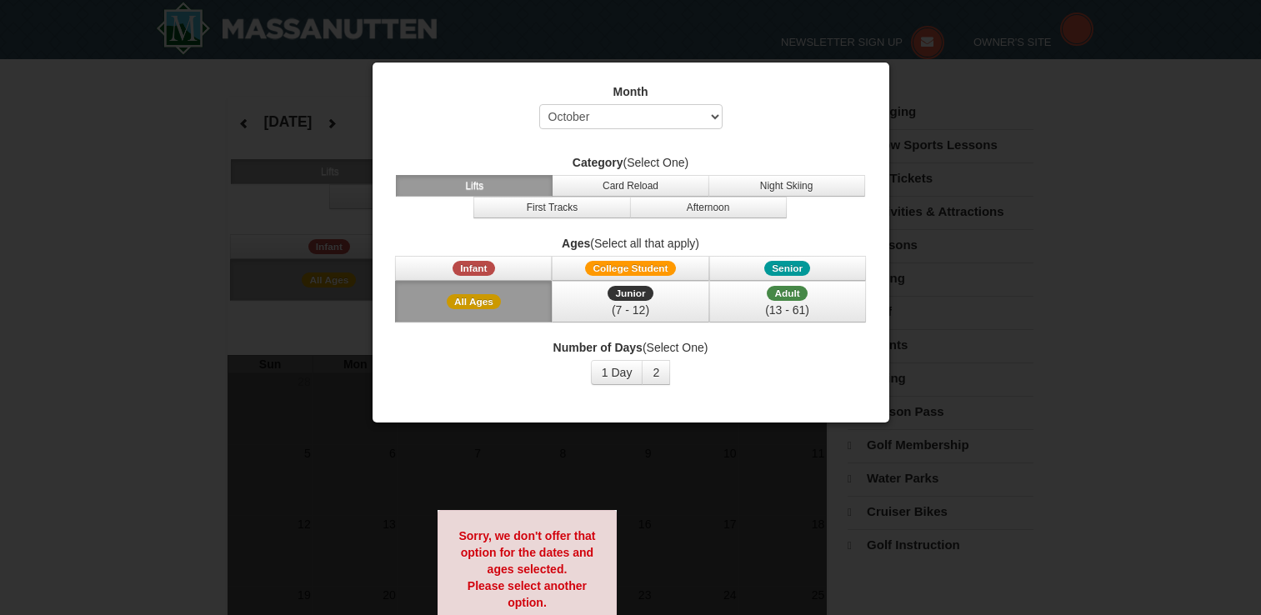
select select "10"
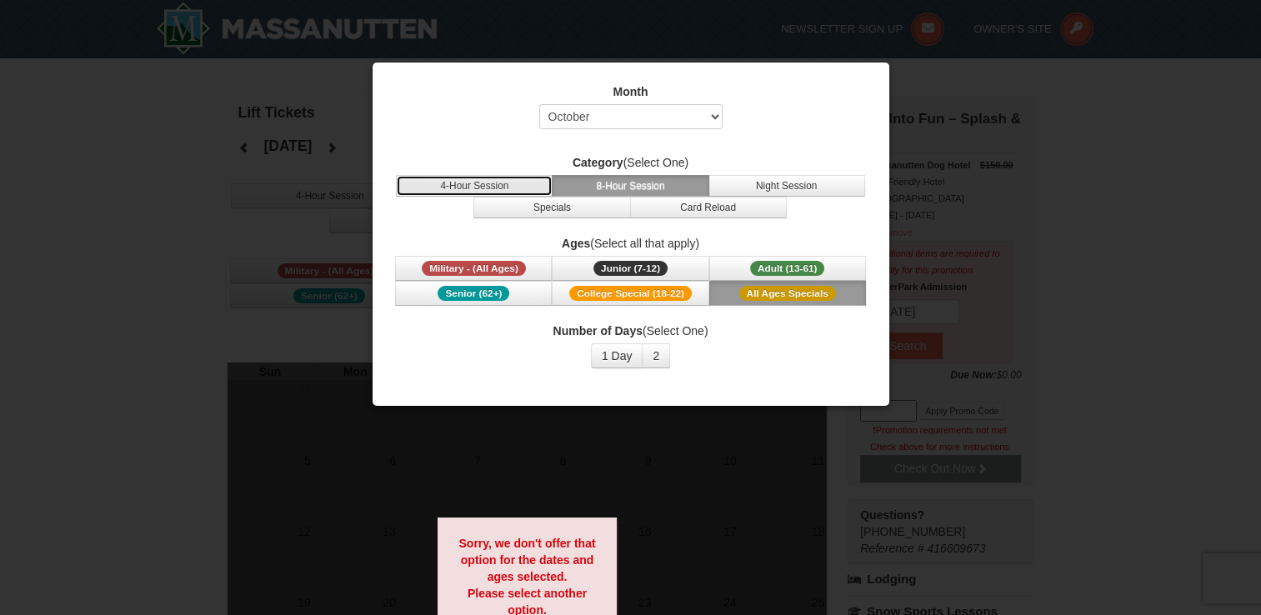
click at [479, 186] on button "4-Hour Session" at bounding box center [474, 186] width 157 height 22
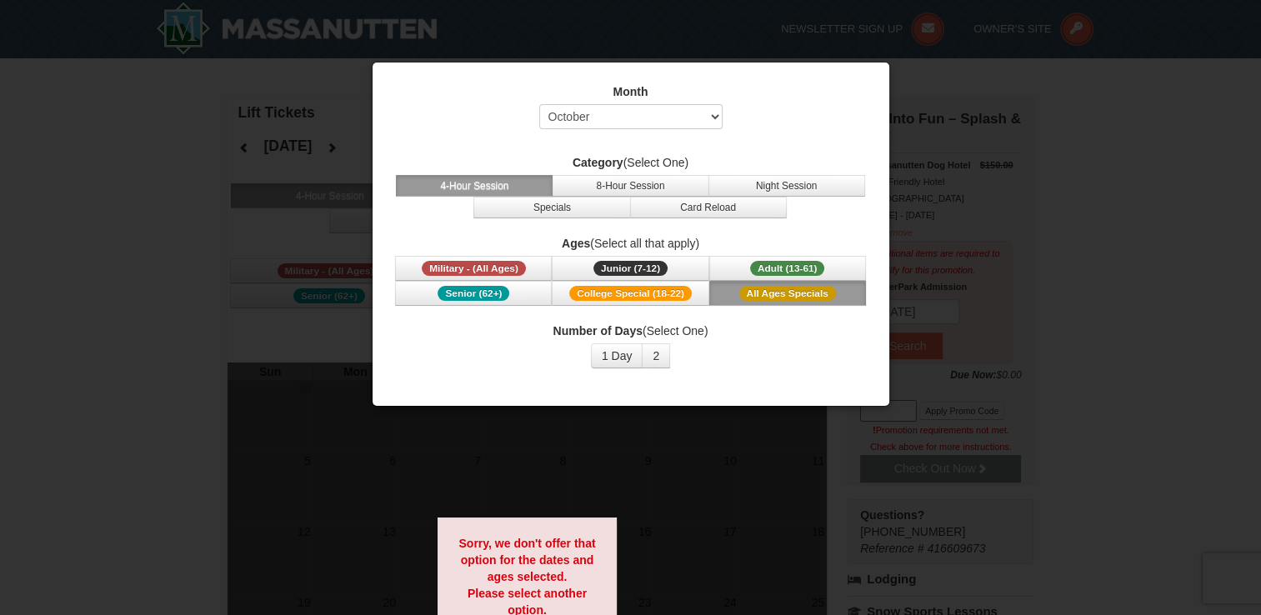
click at [97, 268] on div at bounding box center [630, 307] width 1261 height 615
